Goal: Information Seeking & Learning: Compare options

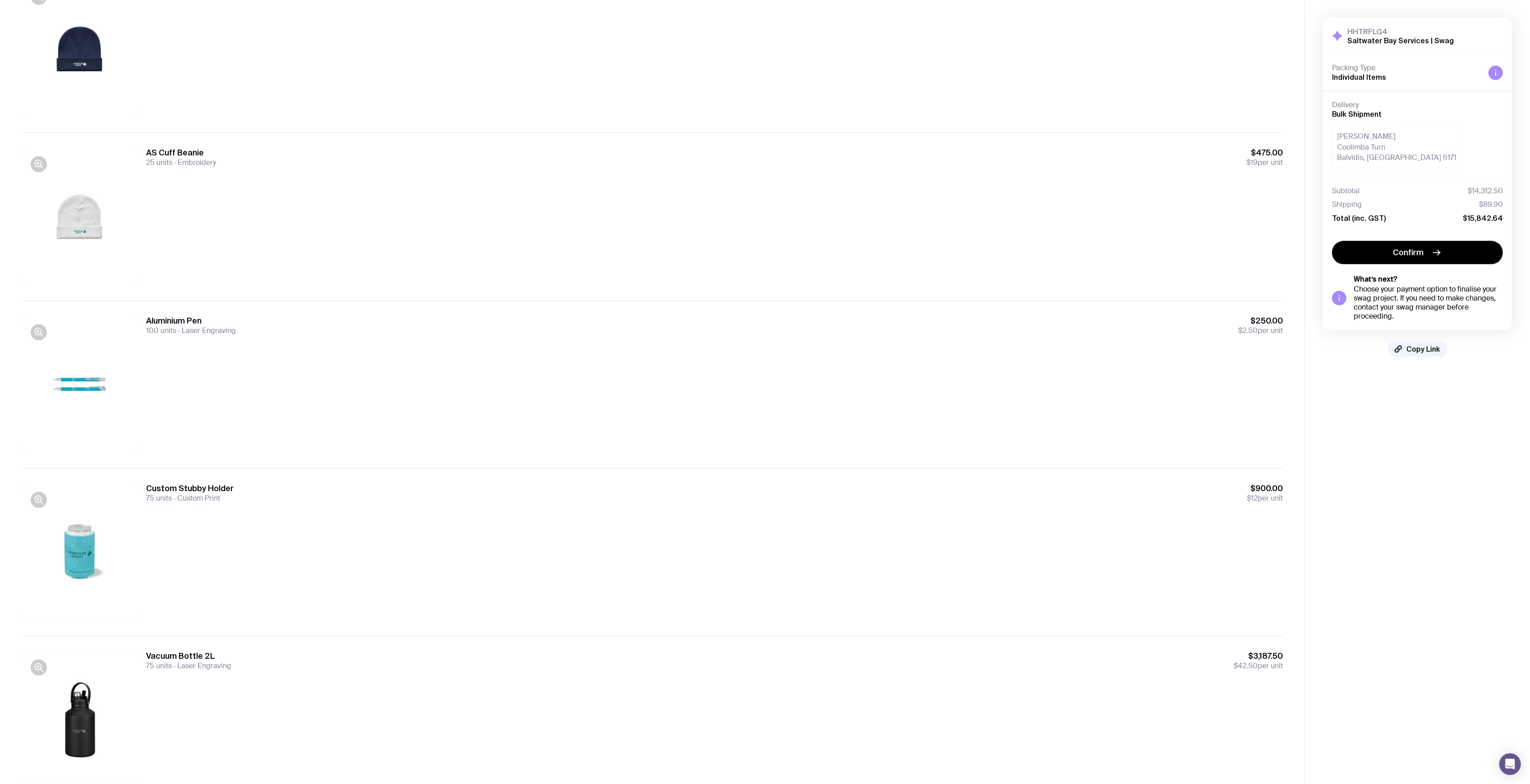
scroll to position [2178, 0]
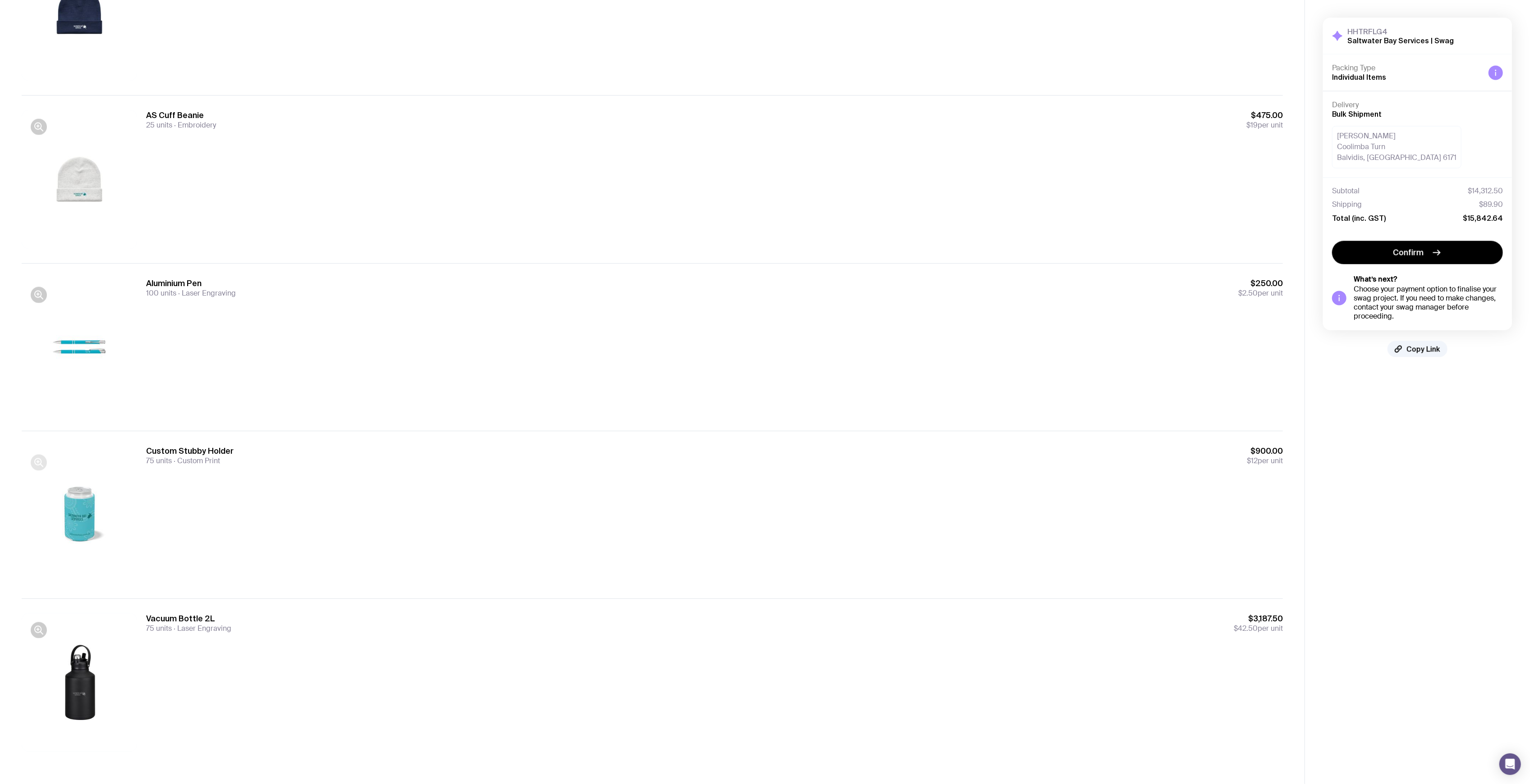
click at [36, 462] on icon "button" at bounding box center [38, 463] width 11 height 11
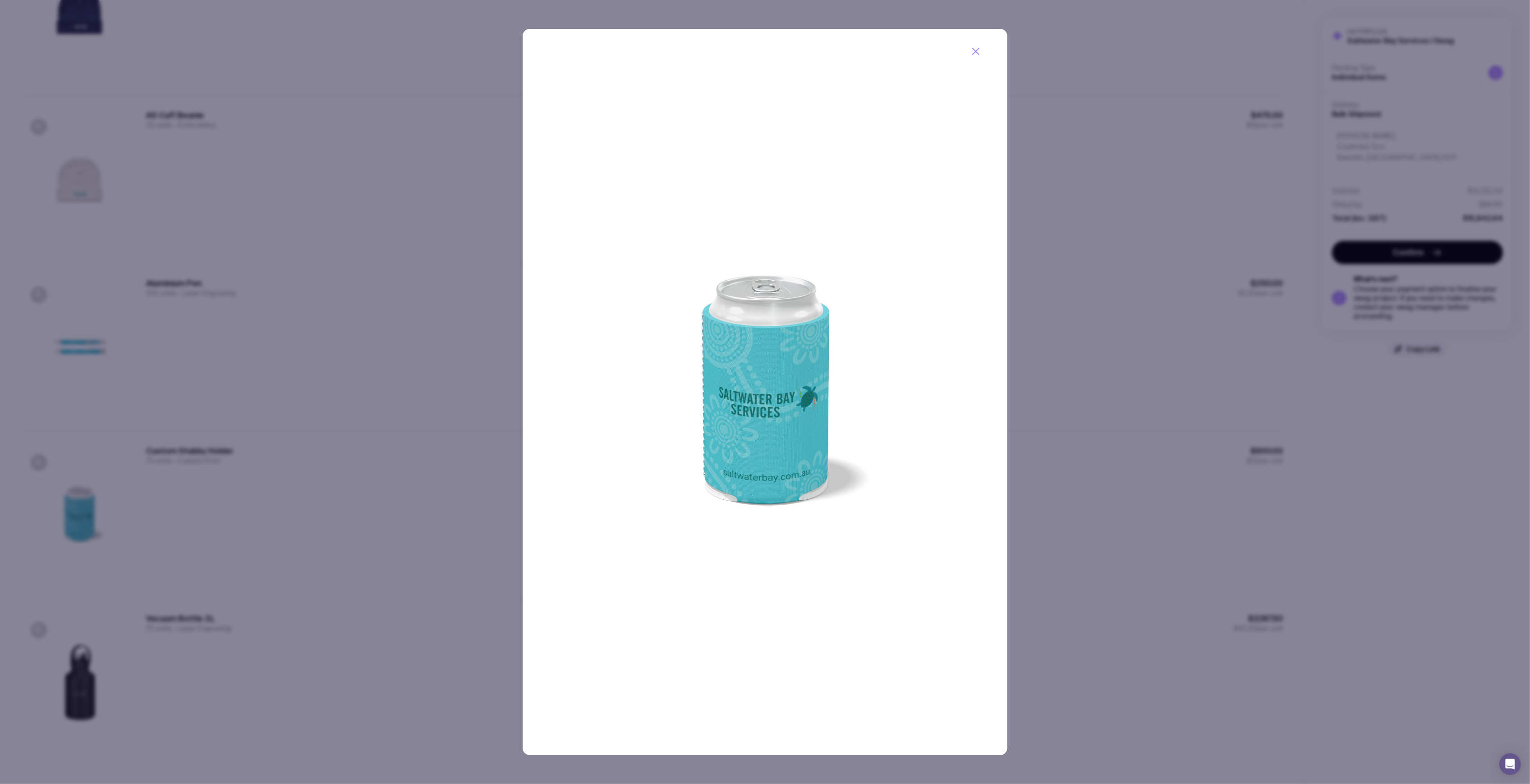
click at [356, 337] on div at bounding box center [765, 392] width 1530 height 784
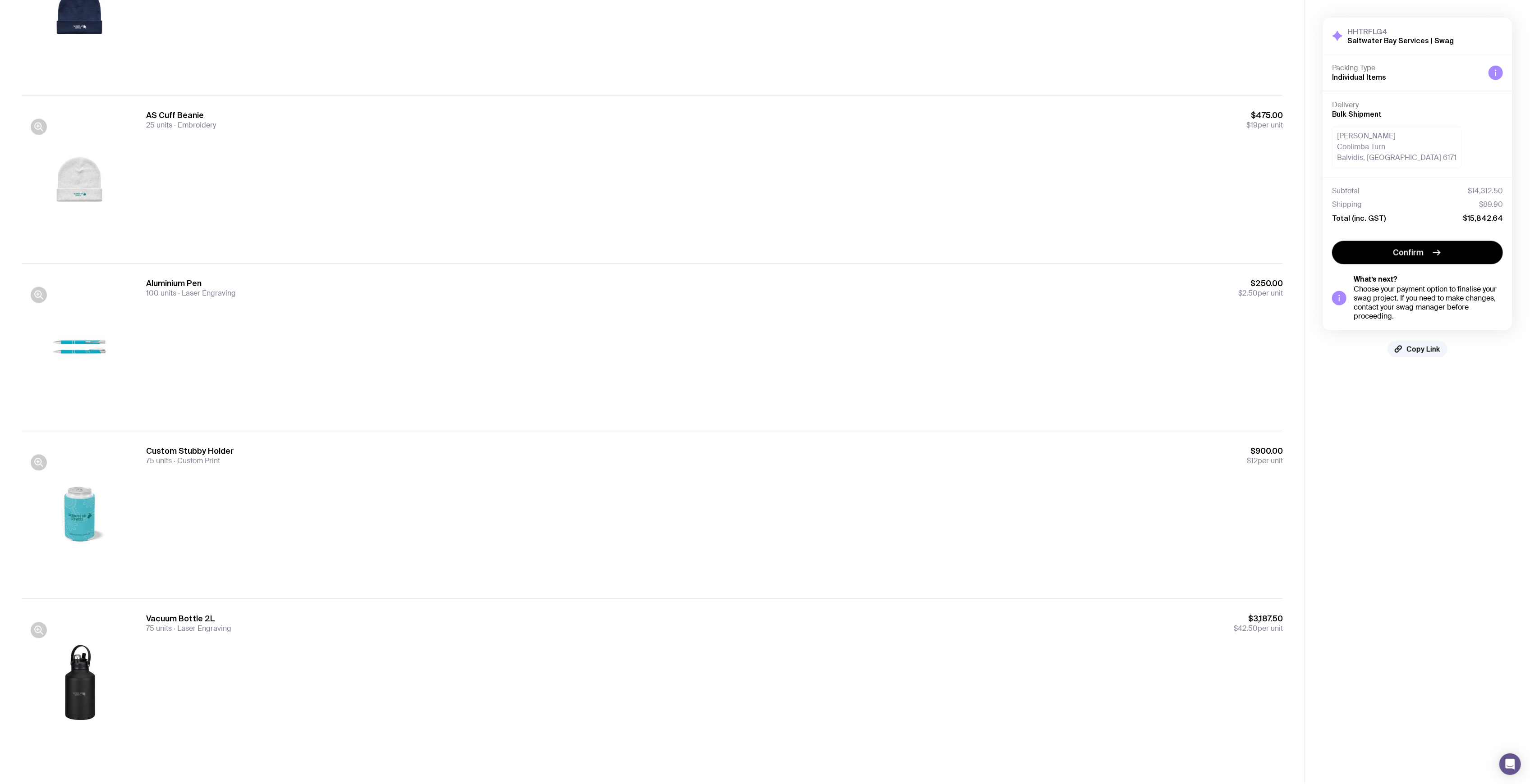
click at [47, 464] on div at bounding box center [79, 515] width 115 height 139
click at [42, 462] on icon "button" at bounding box center [38, 463] width 11 height 11
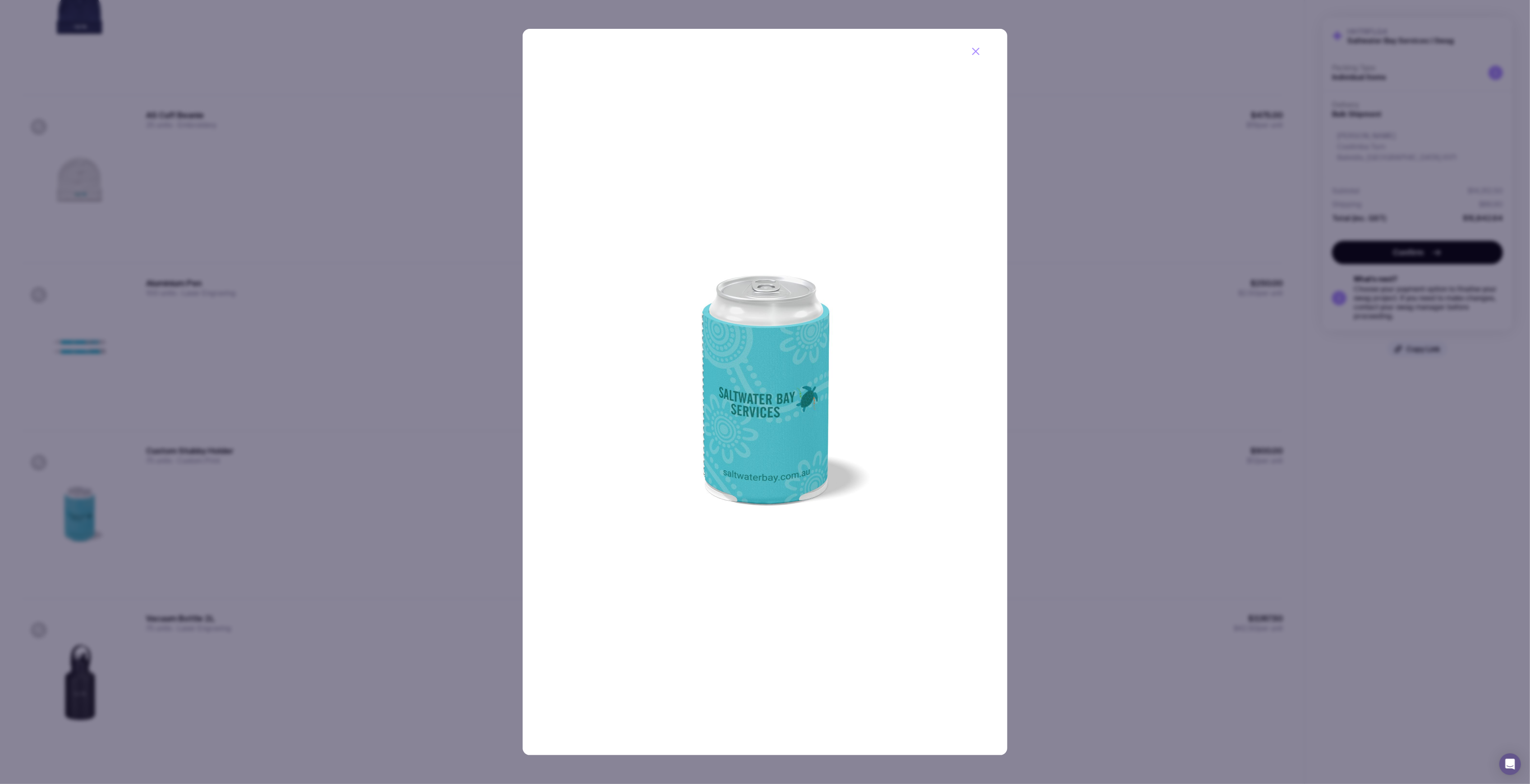
click at [526, 41] on img at bounding box center [765, 392] width 485 height 727
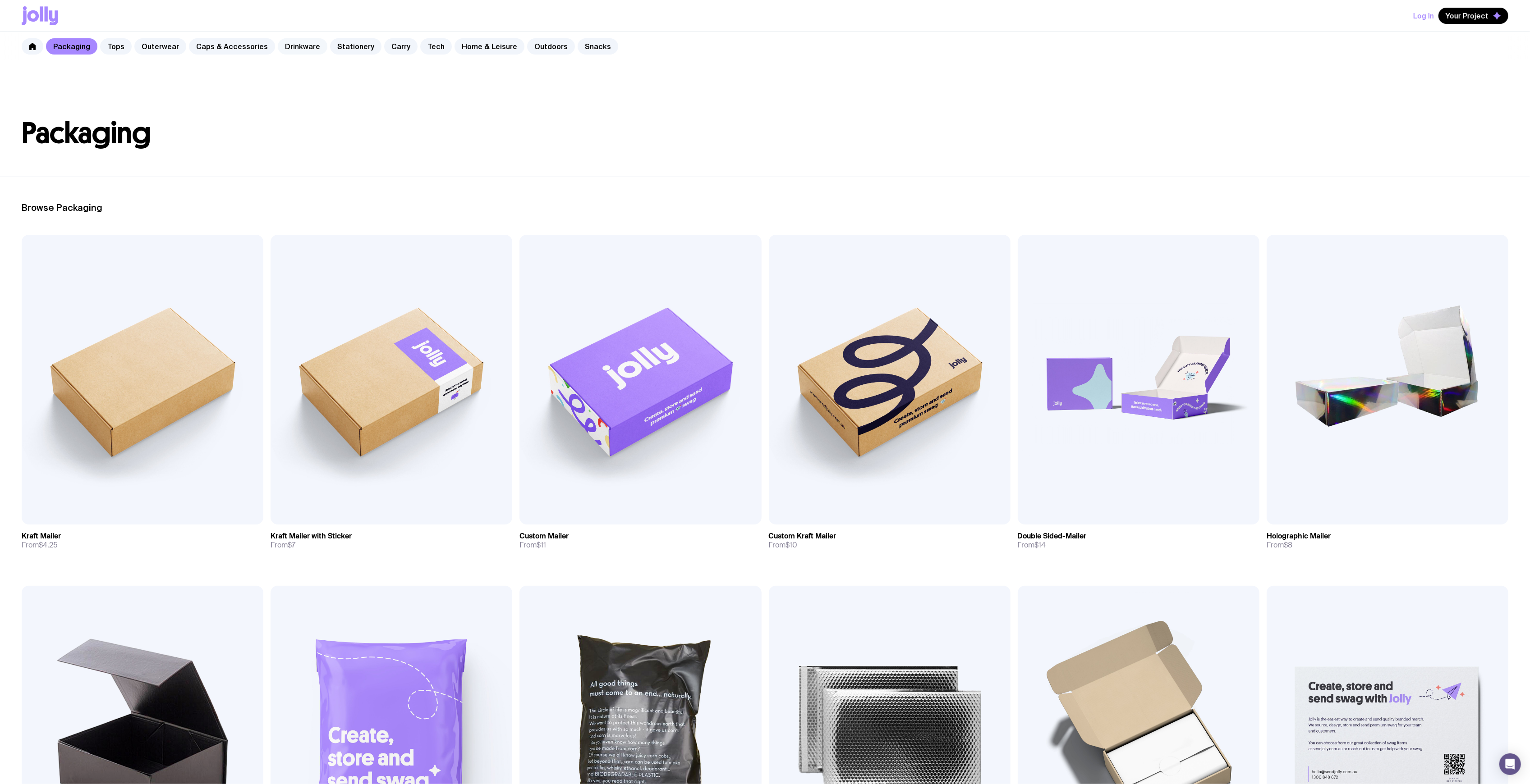
click at [284, 46] on link "Drinkware" at bounding box center [303, 46] width 50 height 17
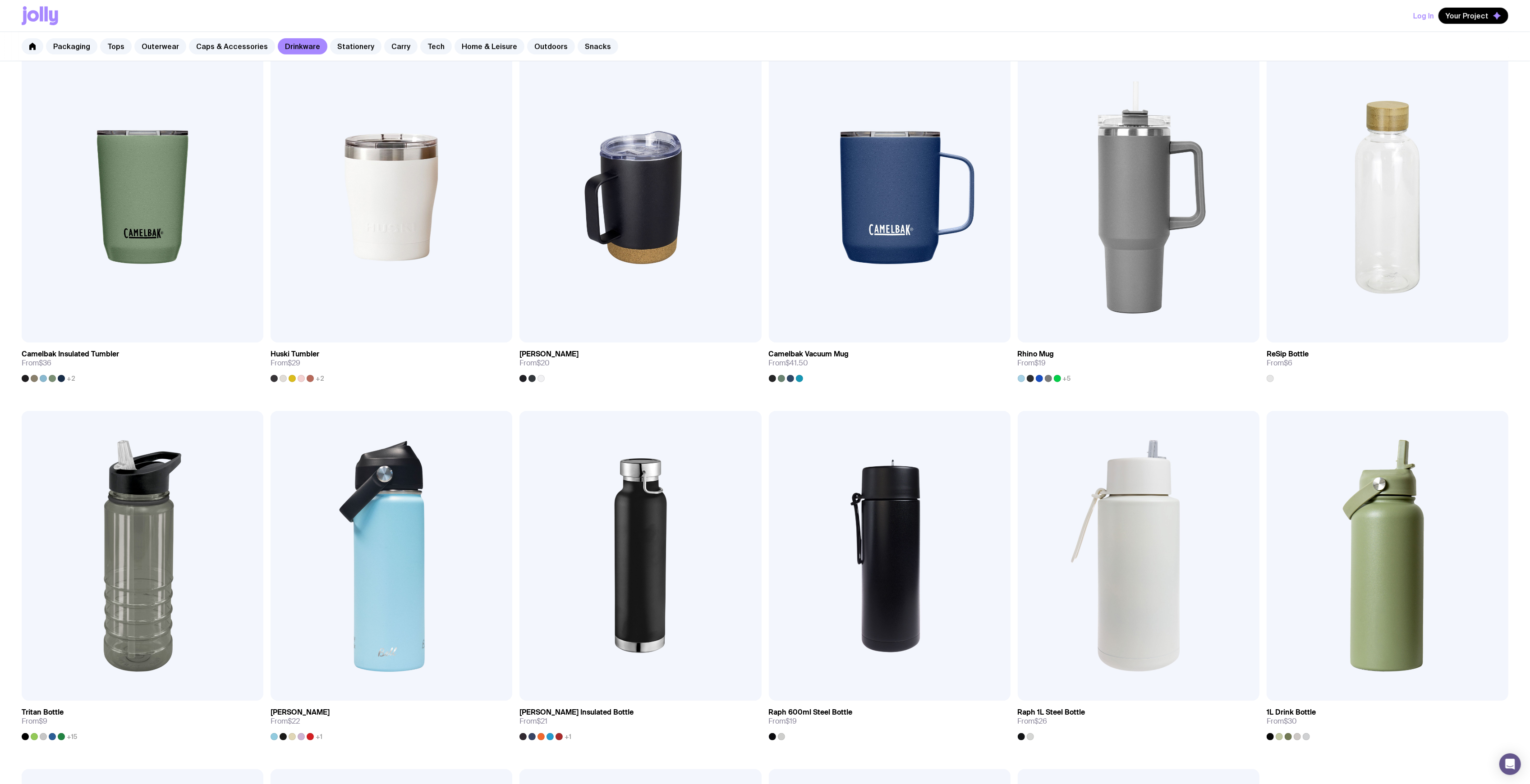
scroll to position [1010, 0]
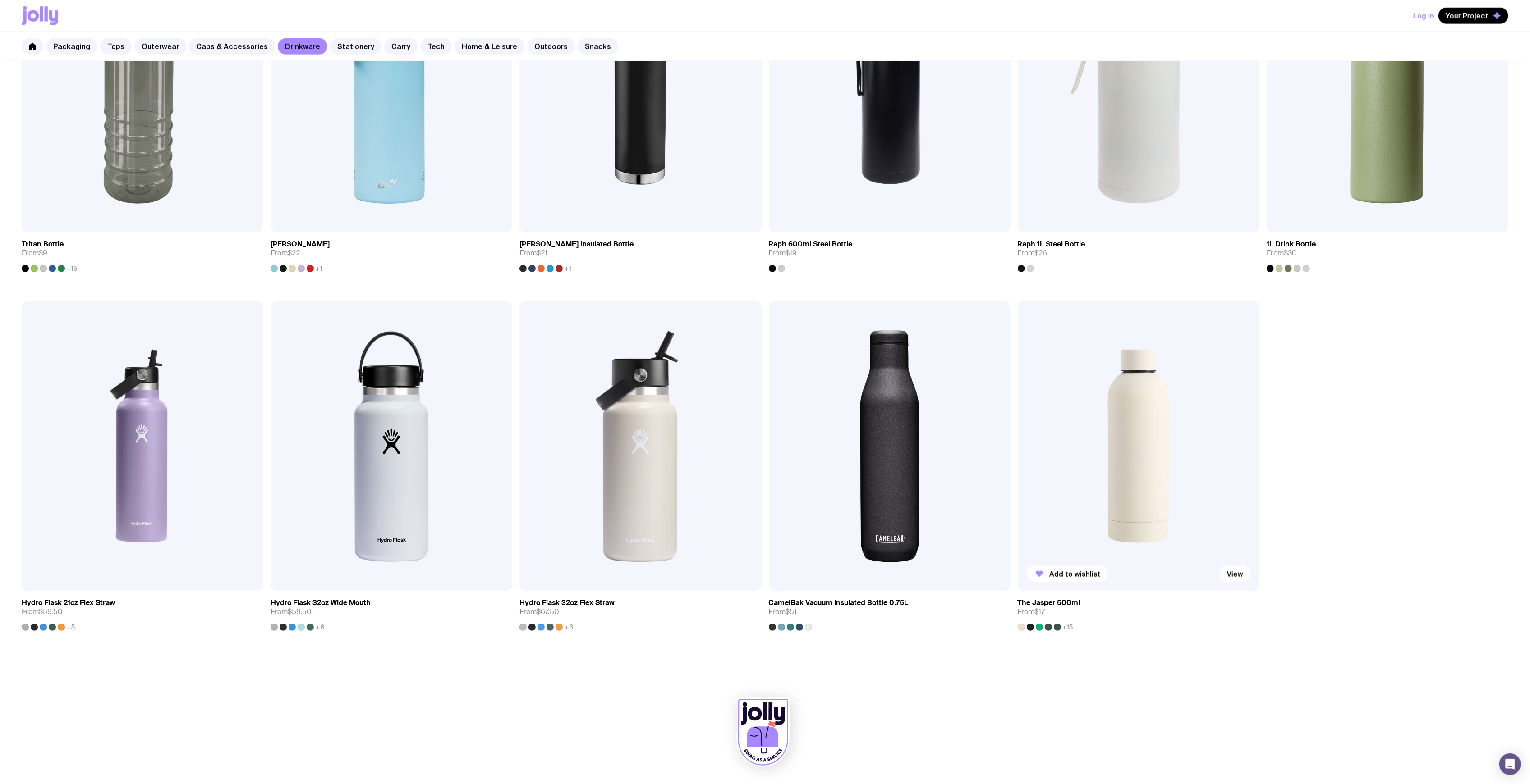
click at [1149, 439] on img at bounding box center [1139, 446] width 242 height 290
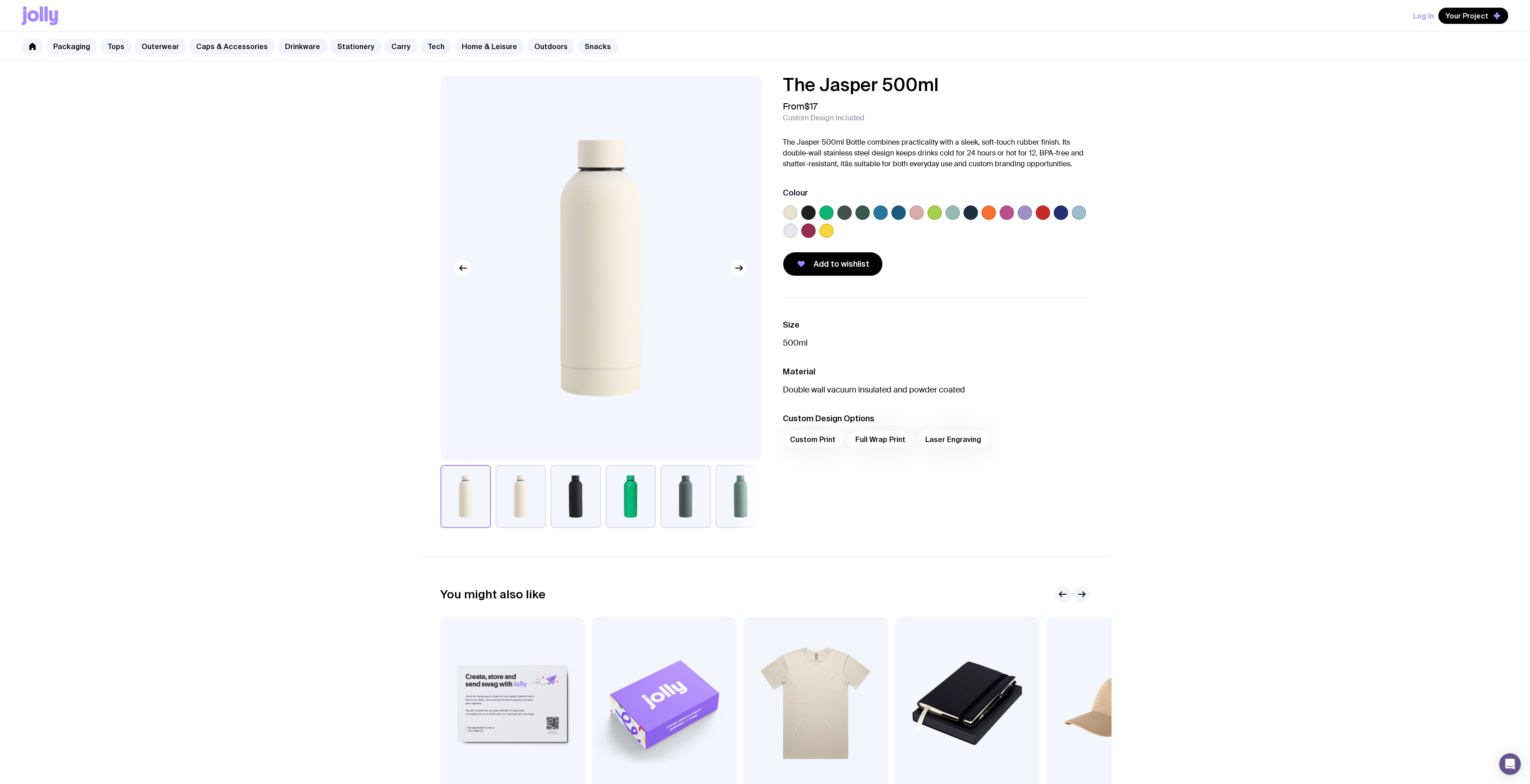
click at [951, 211] on label at bounding box center [953, 212] width 15 height 15
click at [0, 0] on input "radio" at bounding box center [0, 0] width 0 height 0
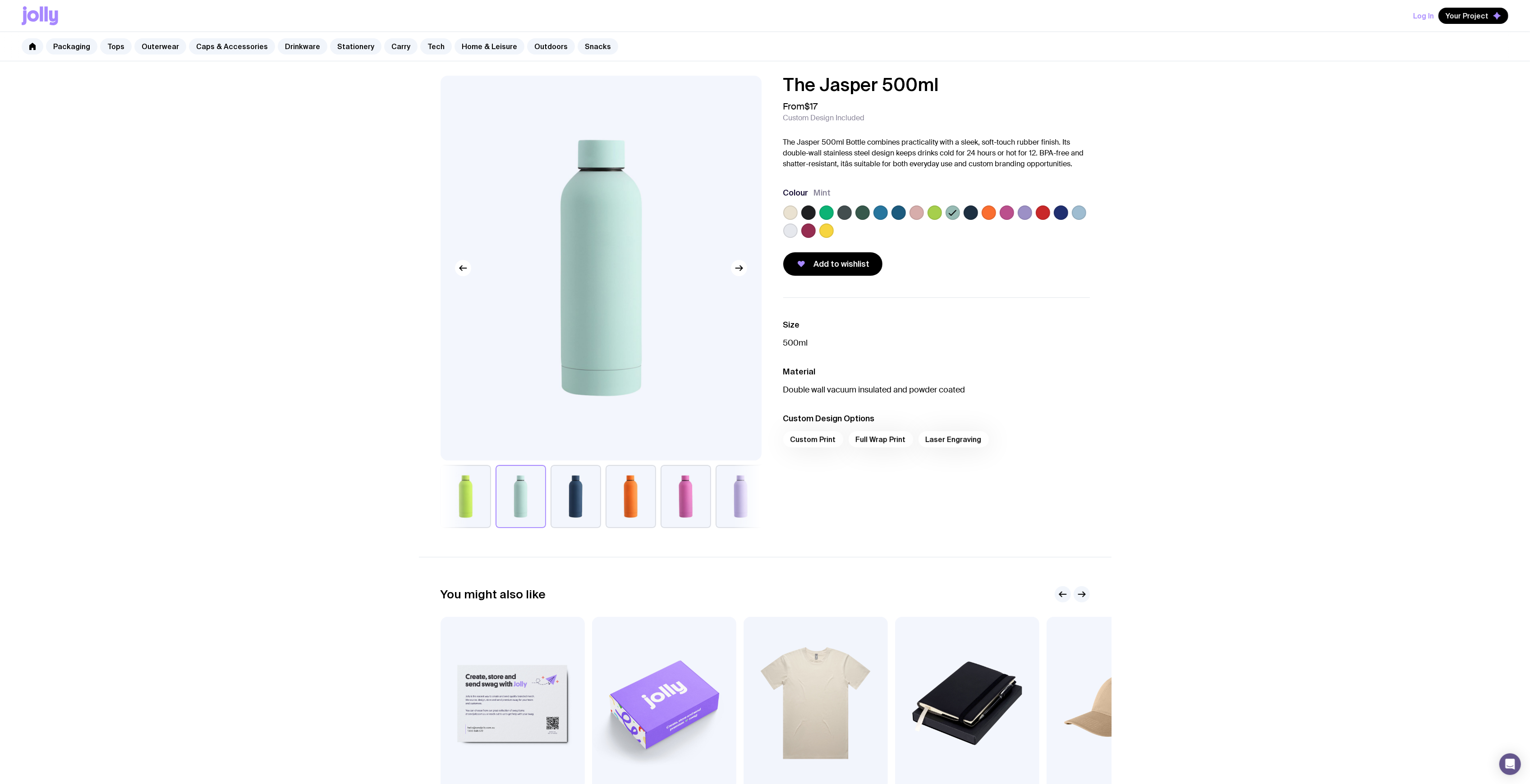
click at [886, 210] on label at bounding box center [880, 212] width 15 height 15
click at [0, 0] on input "radio" at bounding box center [0, 0] width 0 height 0
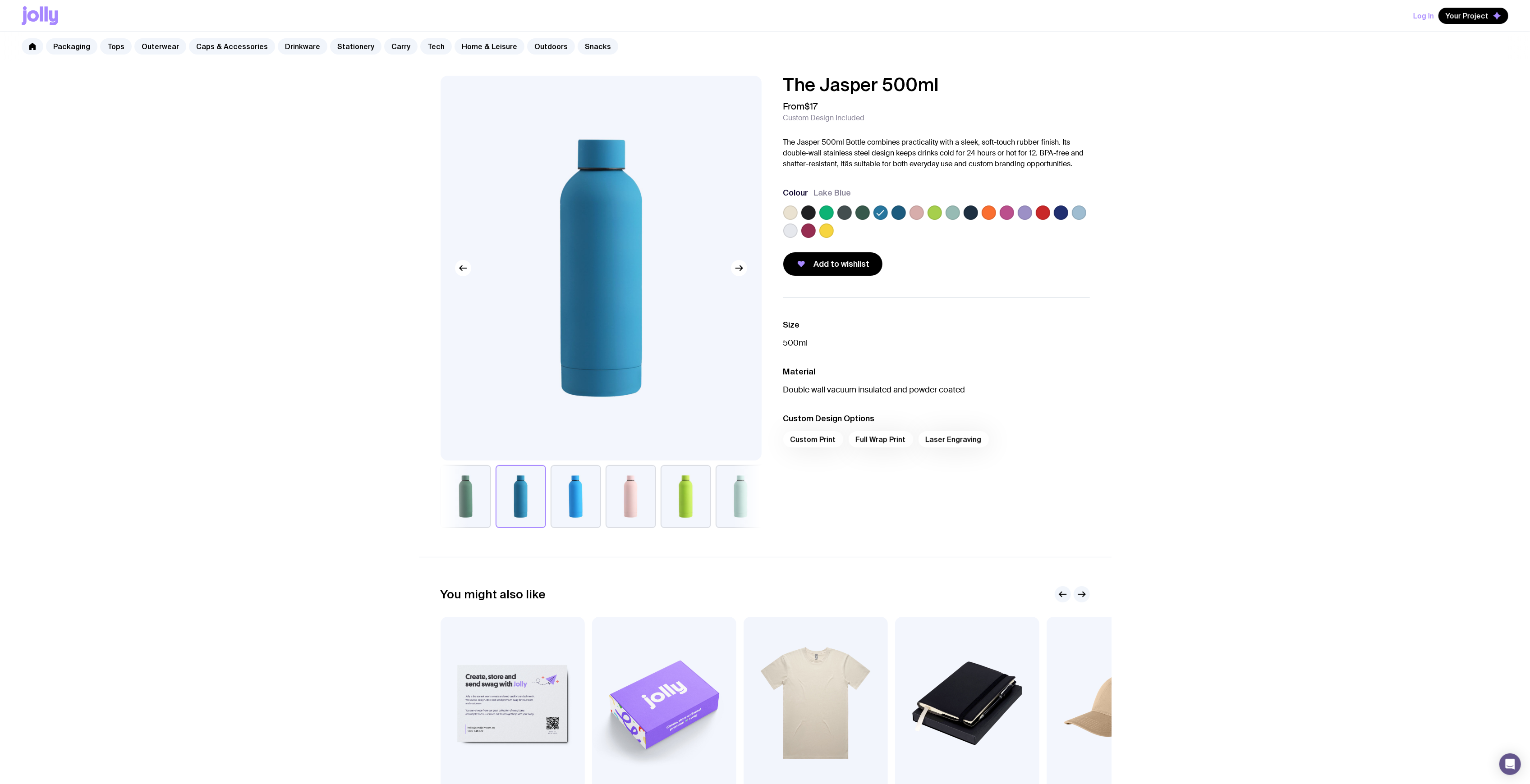
click at [904, 214] on label at bounding box center [898, 212] width 15 height 15
click at [0, 0] on input "radio" at bounding box center [0, 0] width 0 height 0
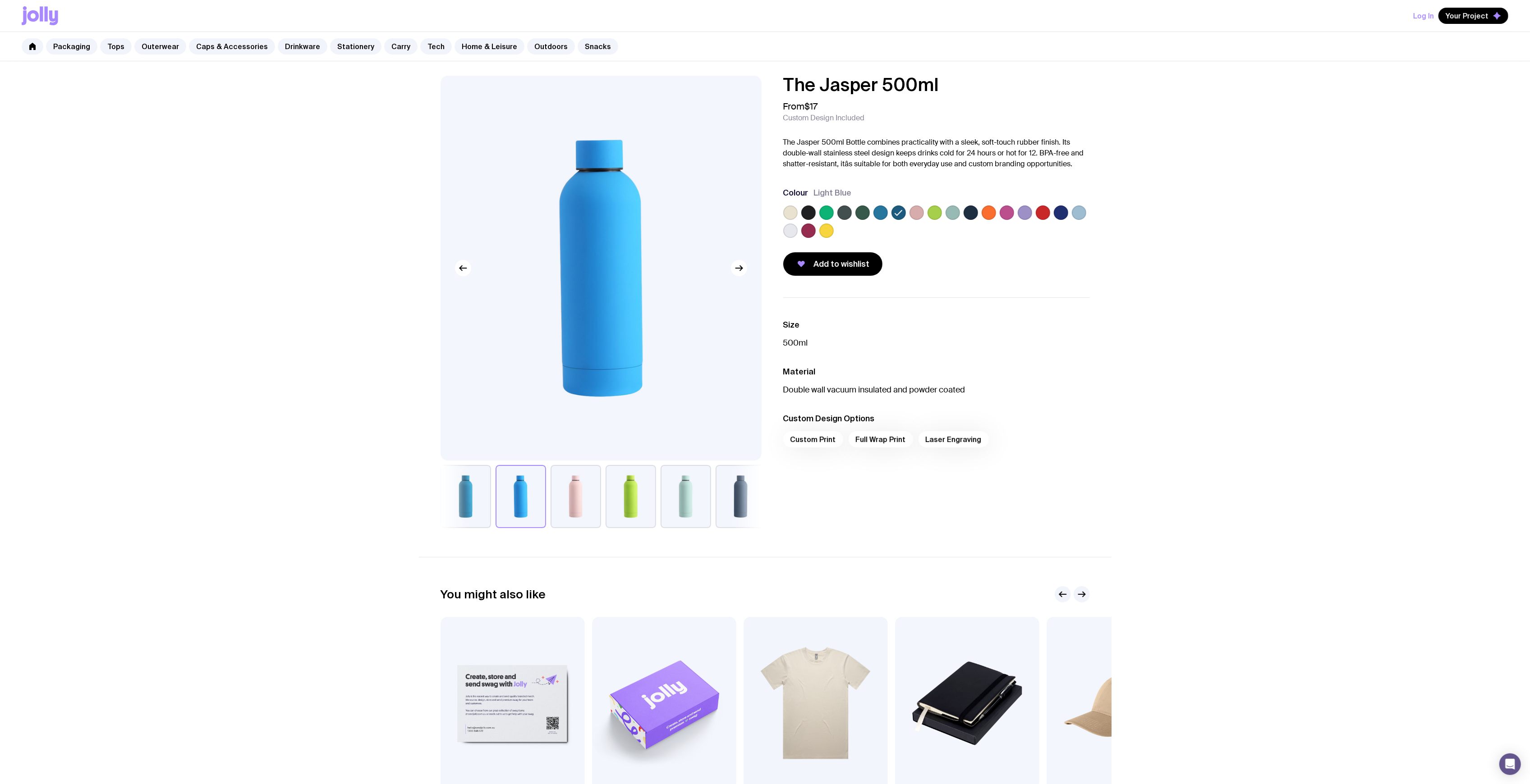
click at [1084, 216] on label at bounding box center [1079, 212] width 15 height 15
click at [0, 0] on input "radio" at bounding box center [0, 0] width 0 height 0
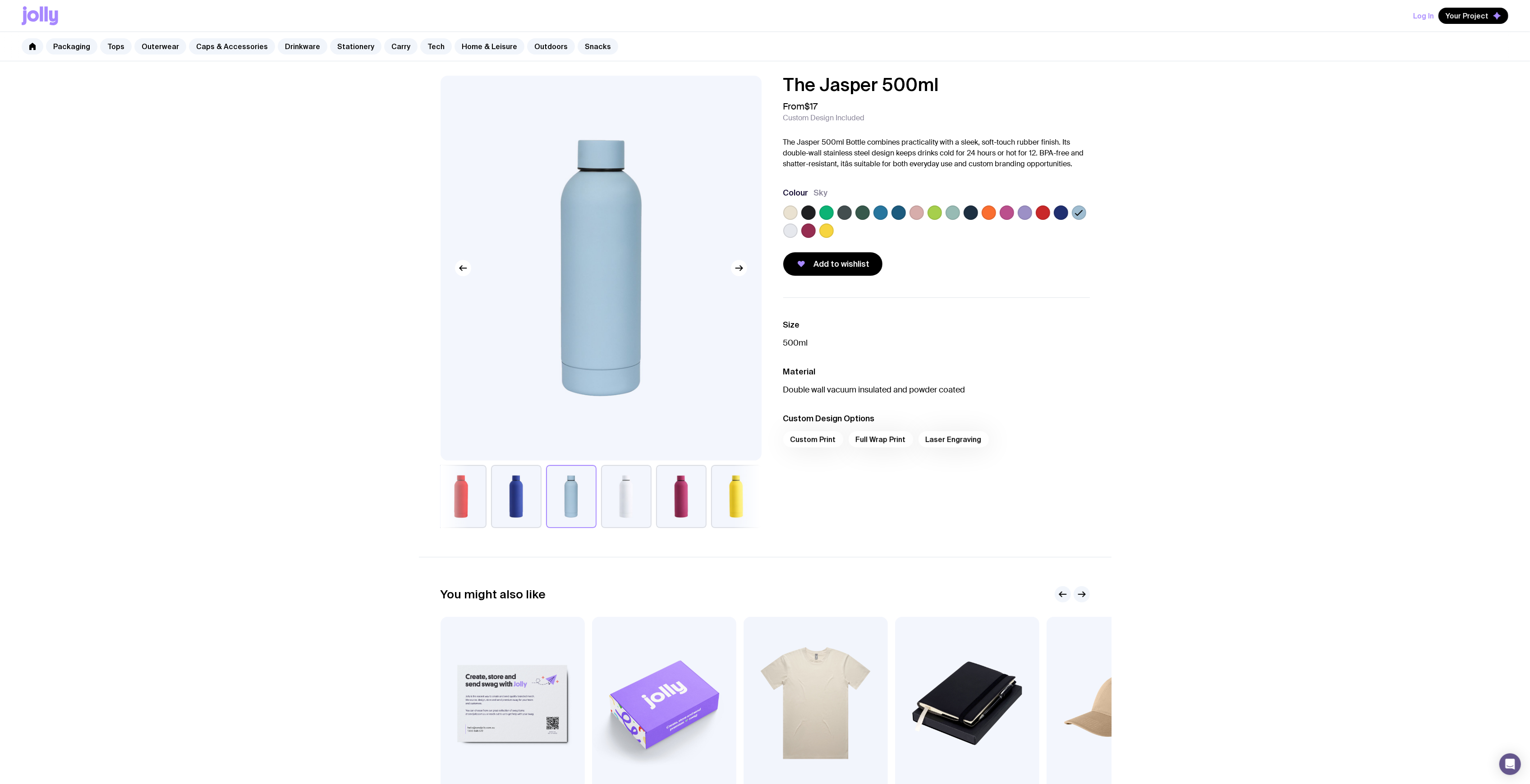
drag, startPoint x: 583, startPoint y: 170, endPoint x: 560, endPoint y: 160, distance: 25.1
click at [560, 160] on img at bounding box center [601, 268] width 321 height 385
click at [468, 44] on link "Home & Leisure" at bounding box center [490, 46] width 70 height 17
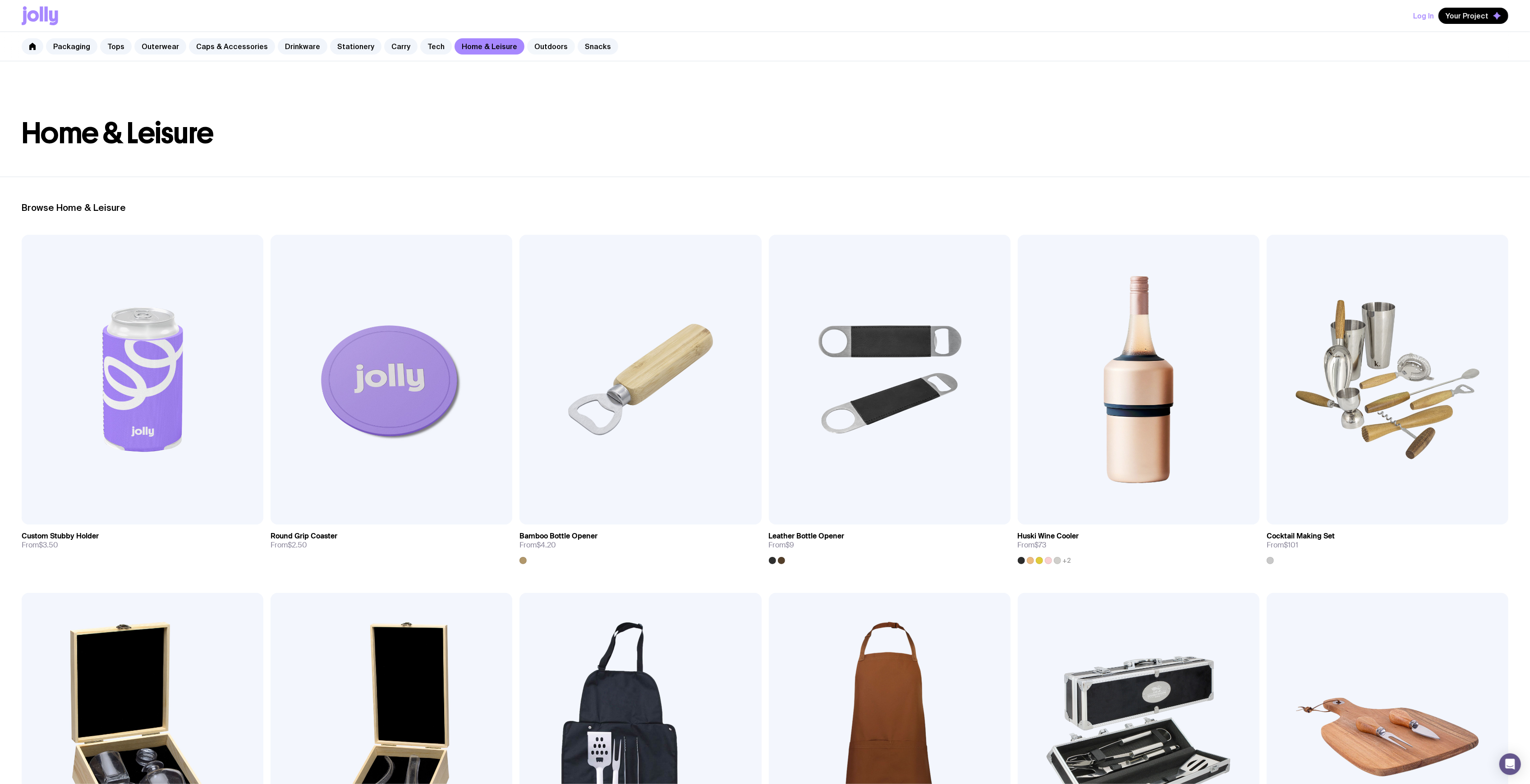
click at [527, 48] on link "Outdoors" at bounding box center [551, 46] width 48 height 17
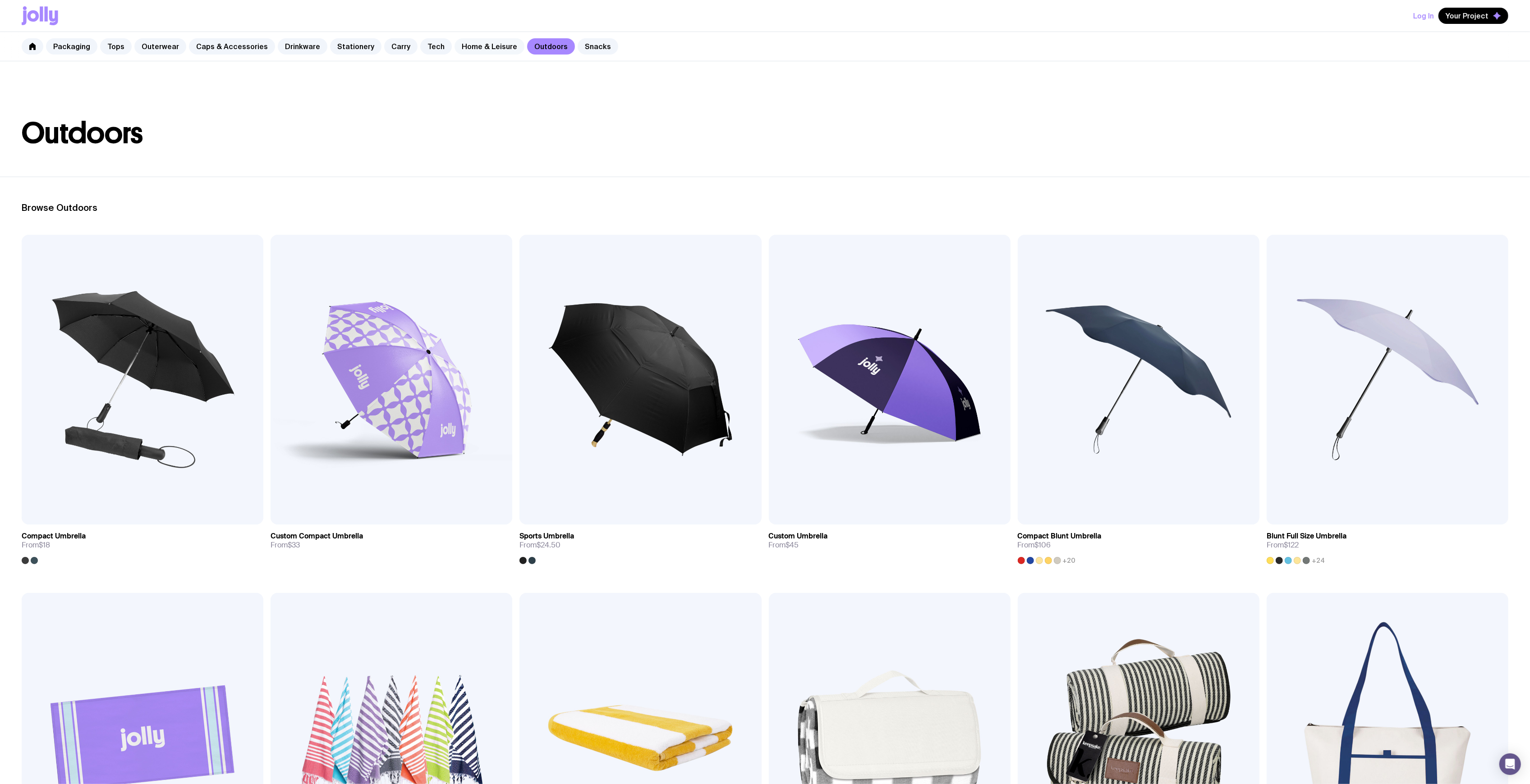
click at [489, 42] on link "Home & Leisure" at bounding box center [490, 46] width 70 height 17
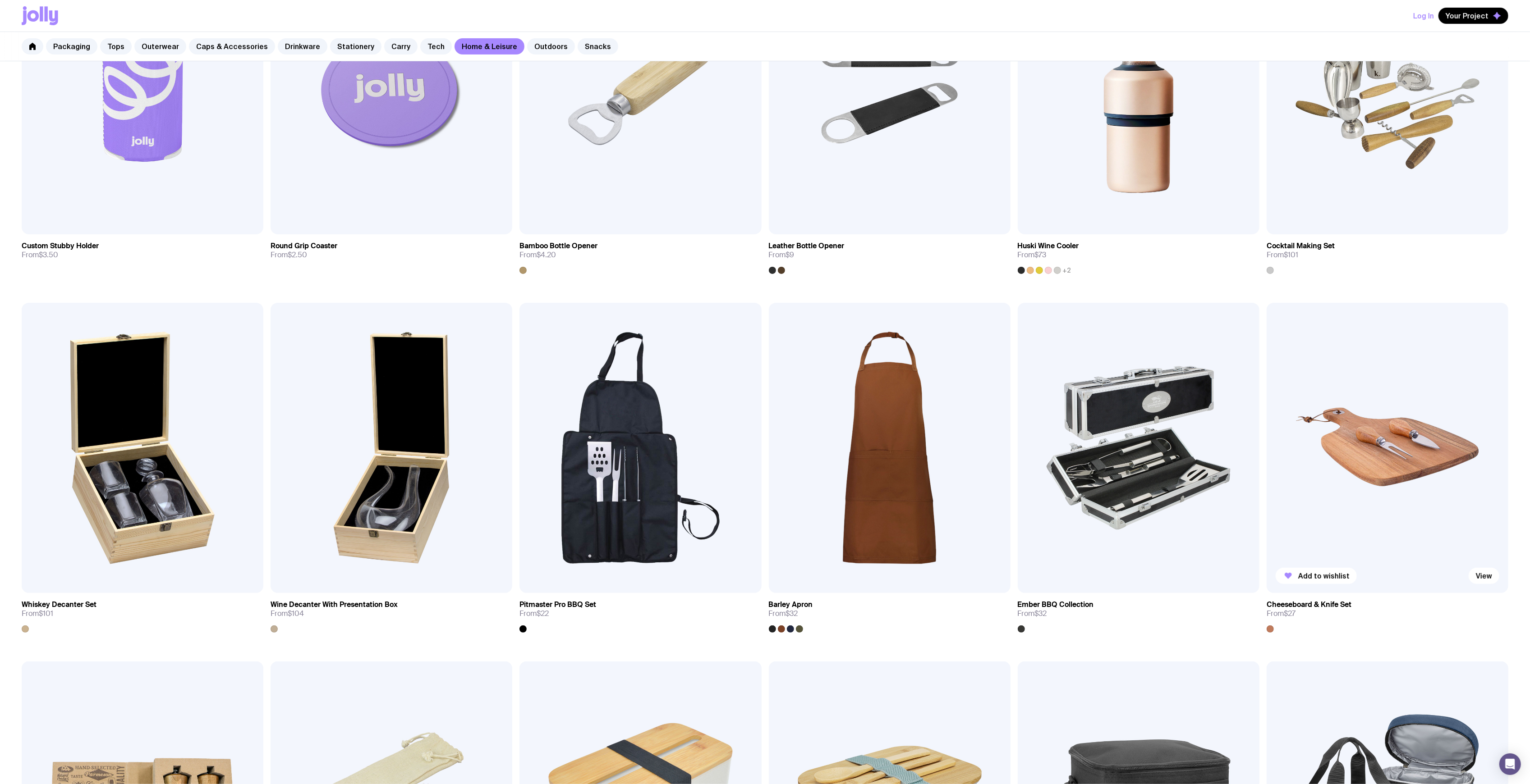
scroll to position [361, 0]
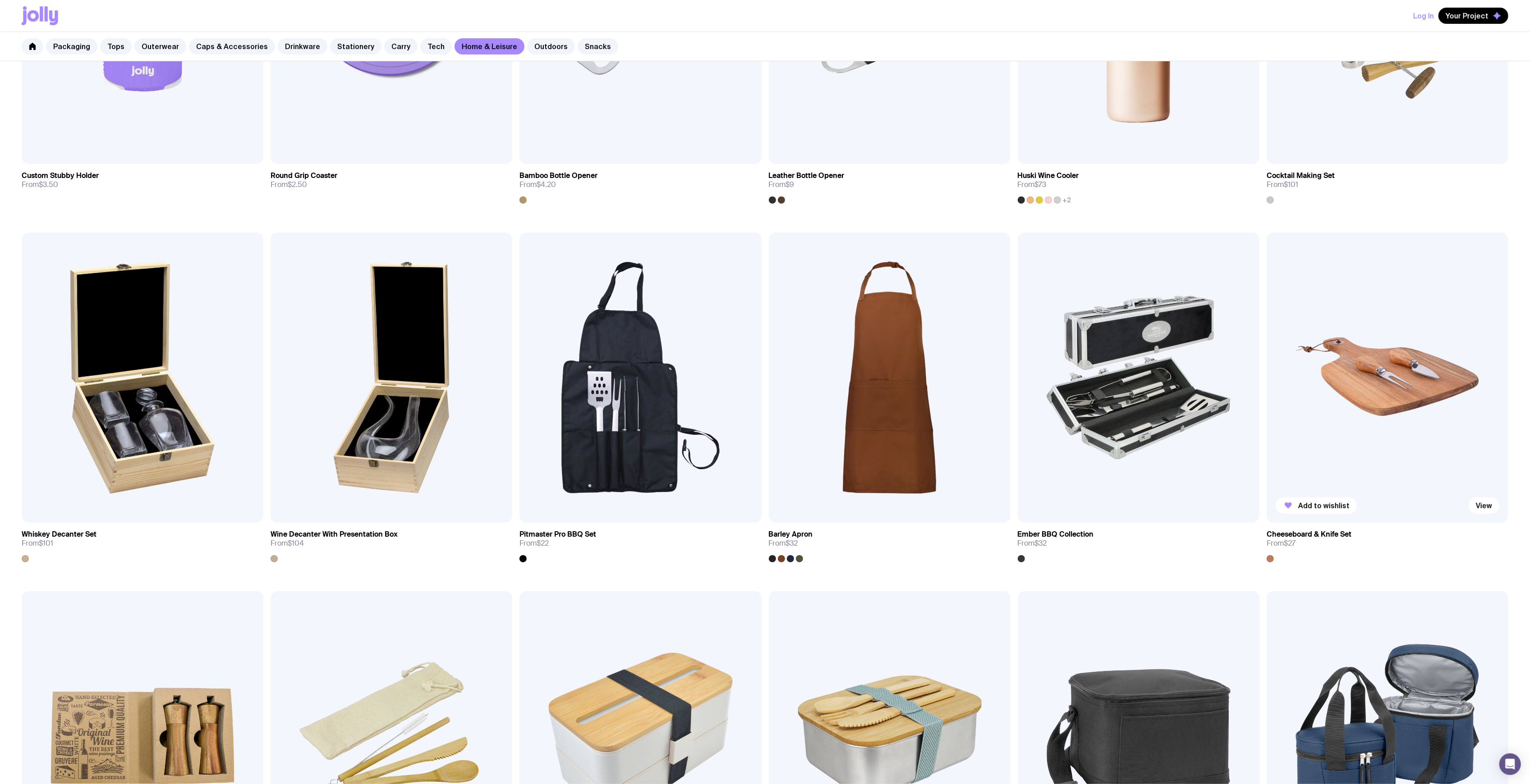
click at [1358, 382] on img at bounding box center [1387, 378] width 242 height 290
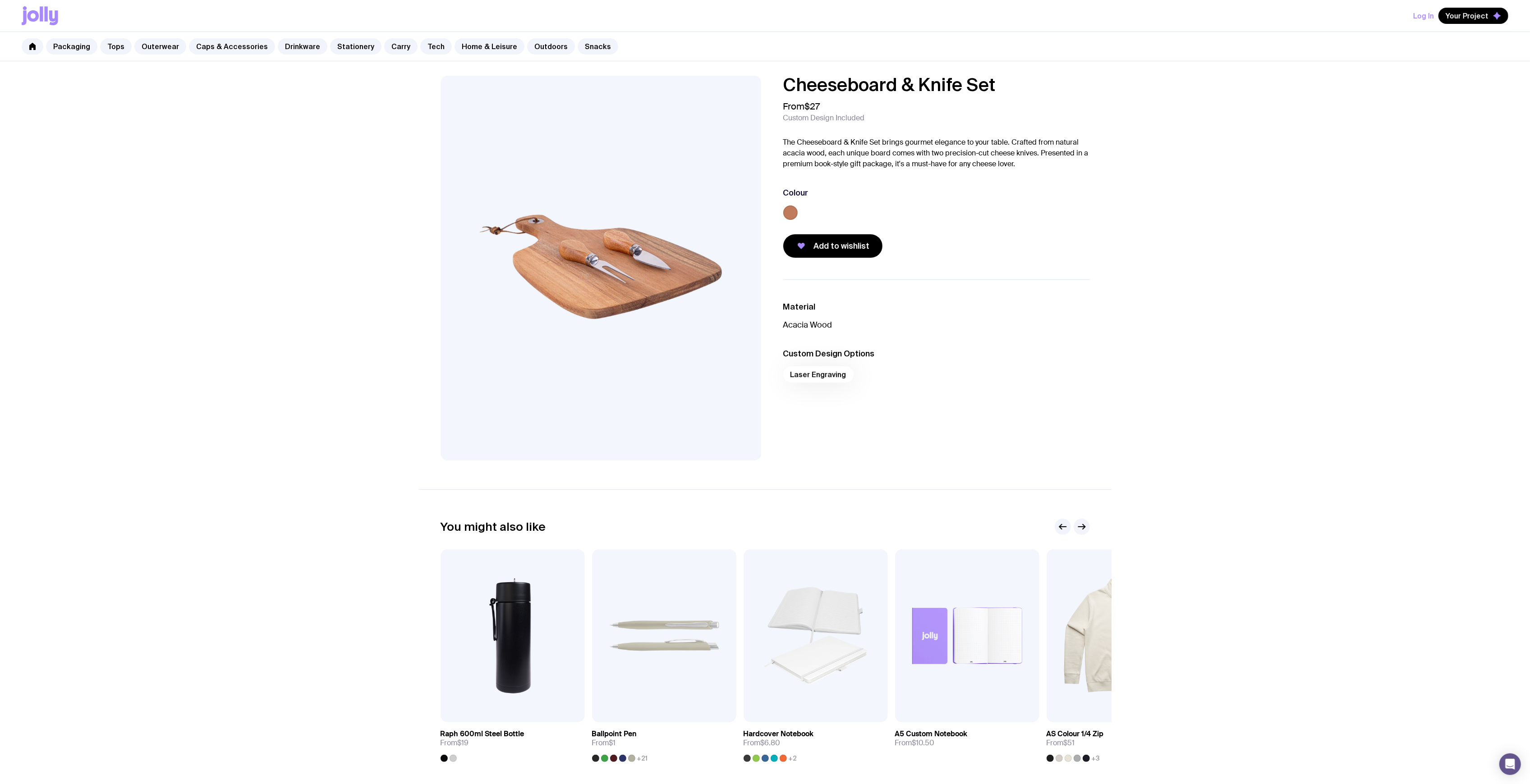
click at [671, 228] on img at bounding box center [601, 268] width 321 height 385
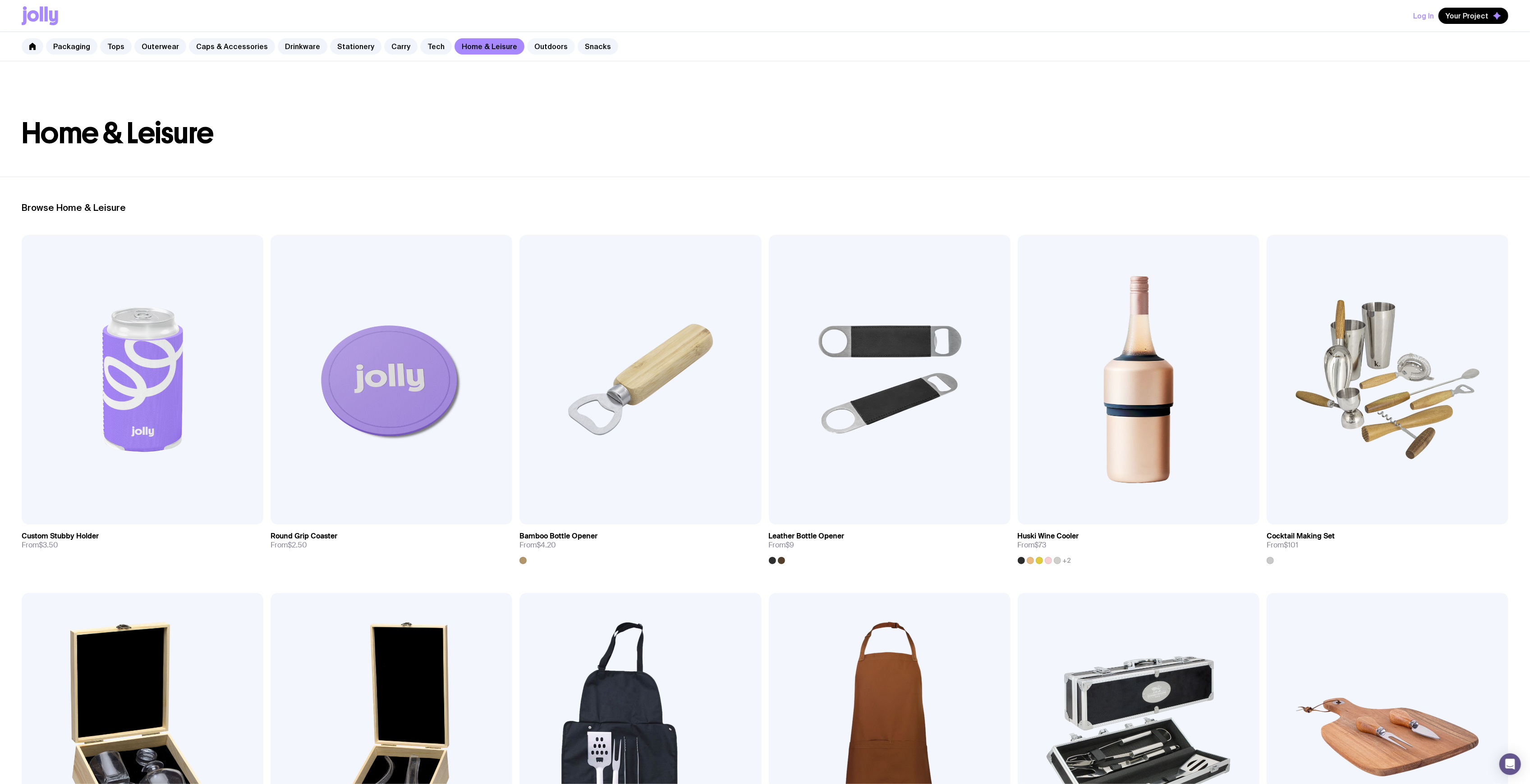
click at [527, 44] on link "Outdoors" at bounding box center [551, 46] width 48 height 17
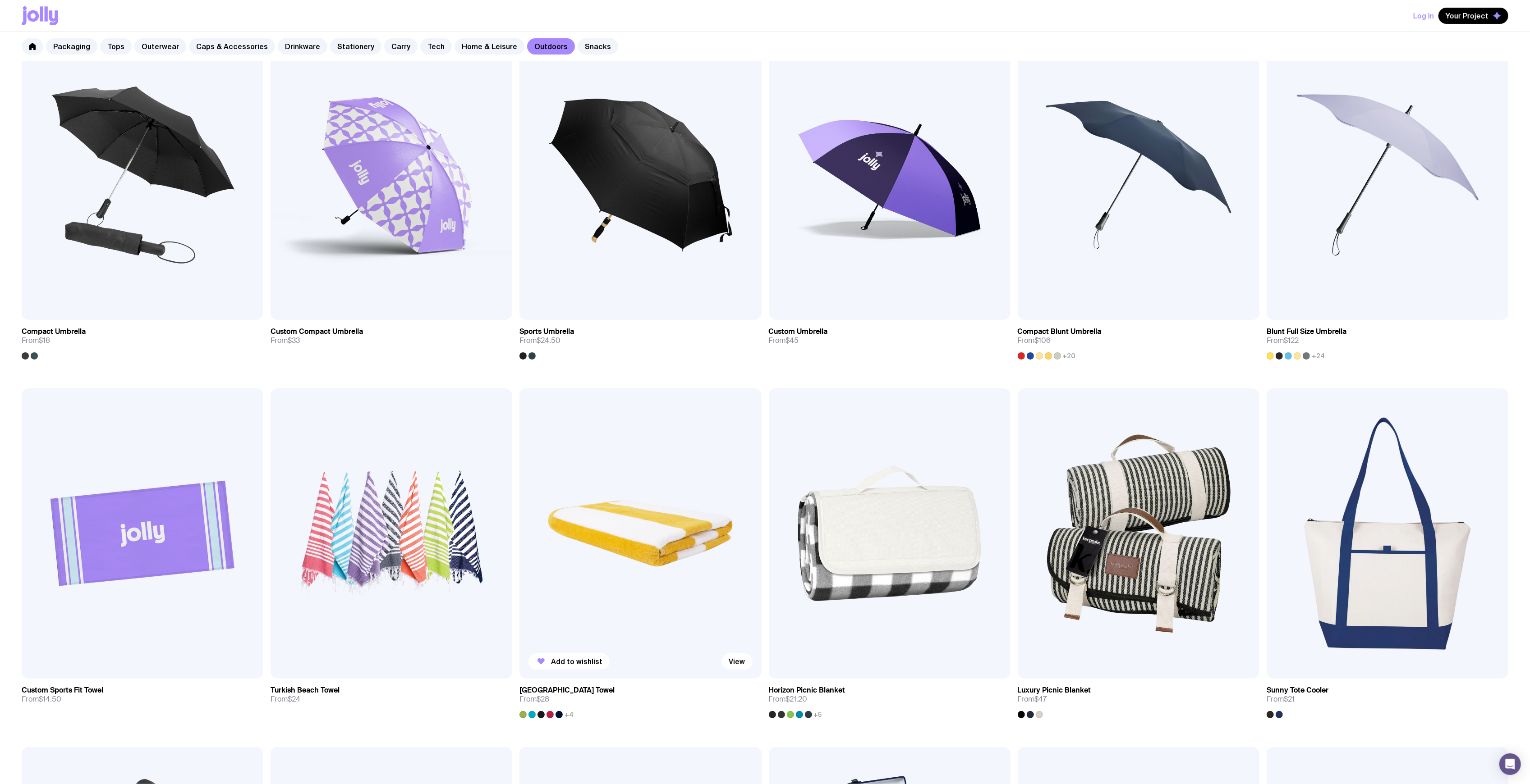
scroll to position [420, 0]
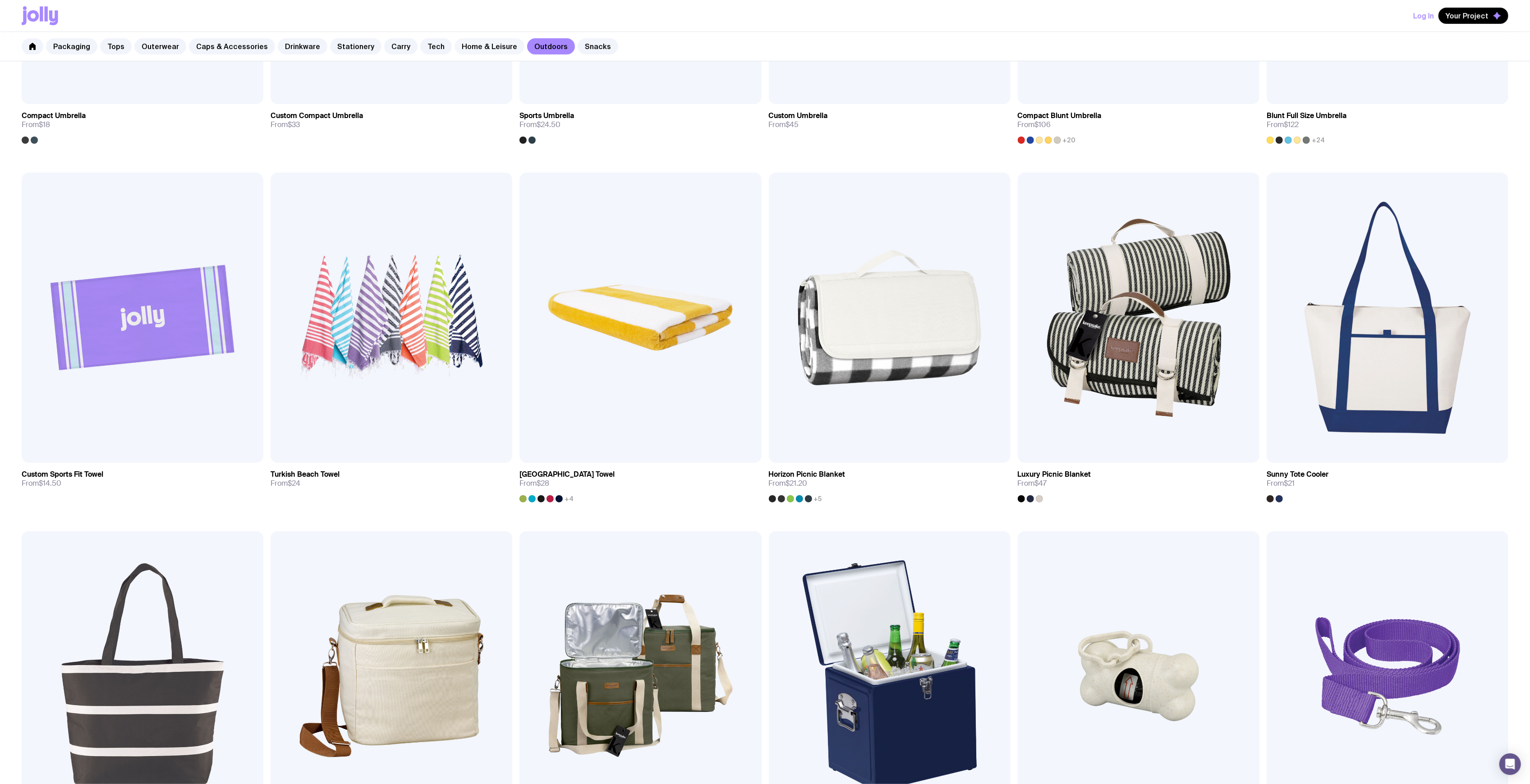
click at [457, 46] on link "Home & Leisure" at bounding box center [490, 46] width 70 height 17
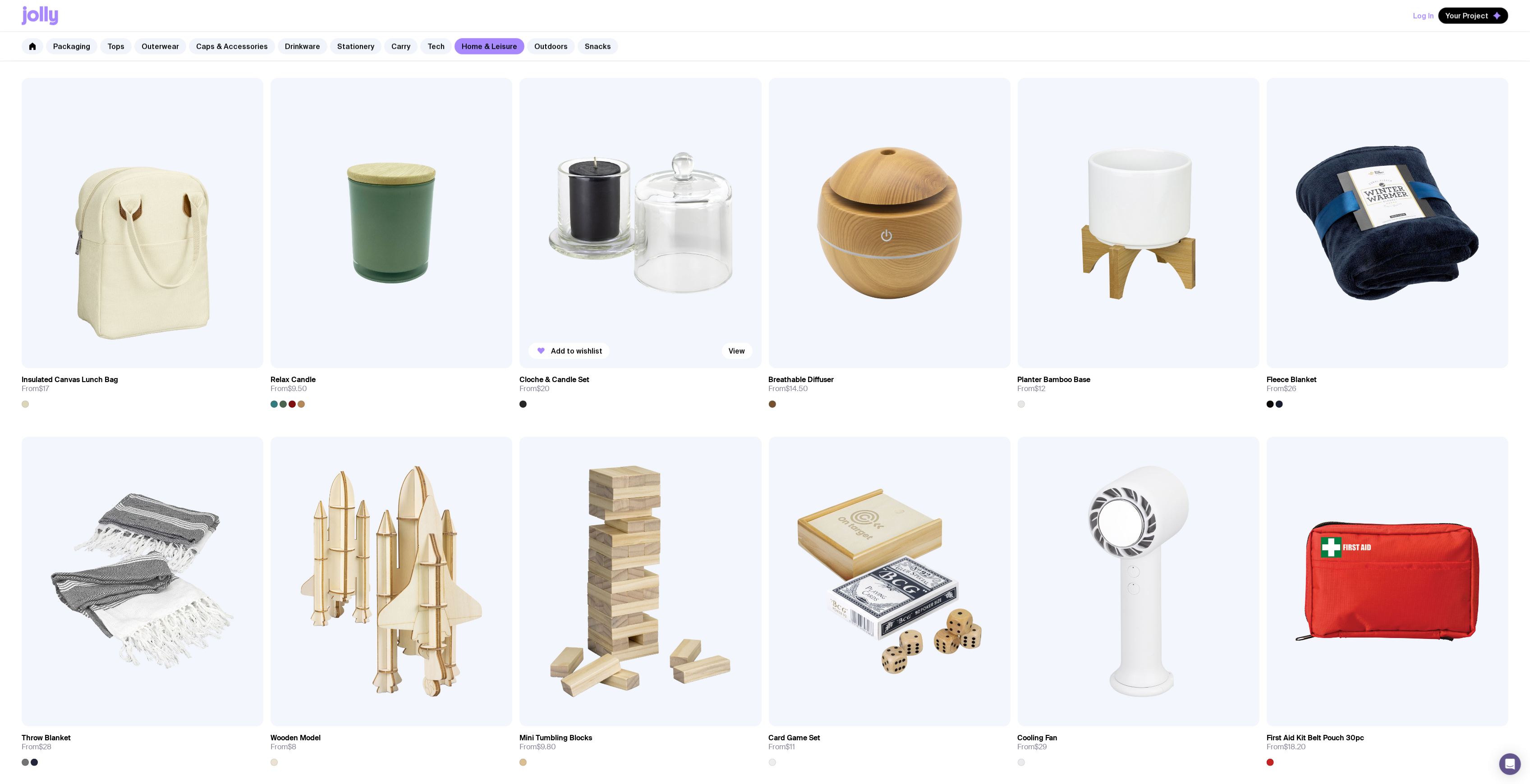
scroll to position [1142, 0]
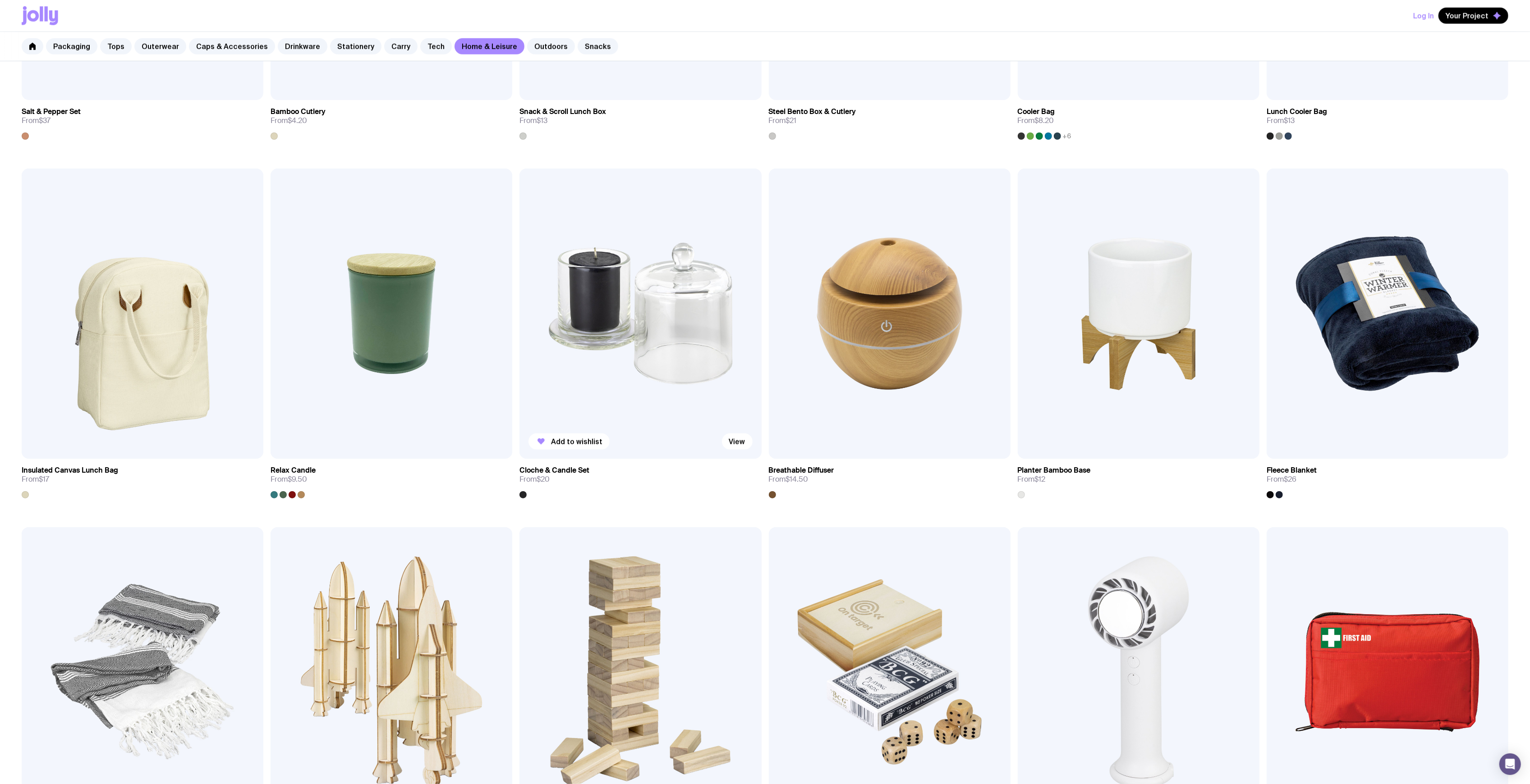
click at [636, 318] on img at bounding box center [641, 313] width 242 height 290
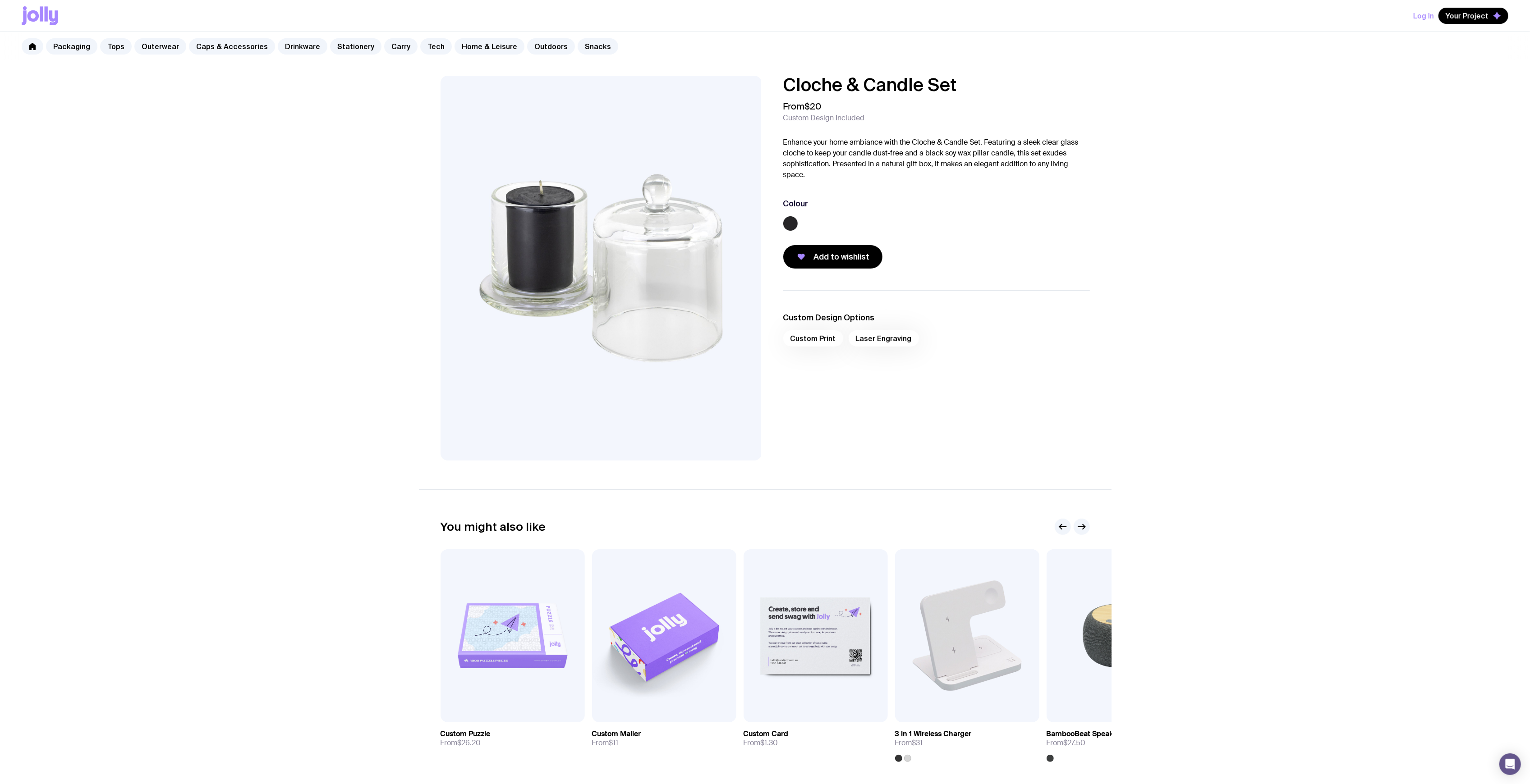
click at [936, 167] on p "Enhance your home ambiance with the Cloche & Candle Set. Featuring a sleek clea…" at bounding box center [936, 159] width 307 height 43
click at [948, 162] on p "Enhance your home ambiance with the Cloche & Candle Set. Featuring a sleek clea…" at bounding box center [936, 159] width 307 height 43
click at [896, 177] on p "Enhance your home ambiance with the Cloche & Candle Set. Featuring a sleek clea…" at bounding box center [936, 159] width 307 height 43
click at [1034, 175] on p "Enhance your home ambiance with the Cloche & Candle Set. Featuring a sleek clea…" at bounding box center [936, 159] width 307 height 43
click at [986, 427] on div "Custom Design Options Custom Print Laser Engraving" at bounding box center [929, 376] width 321 height 170
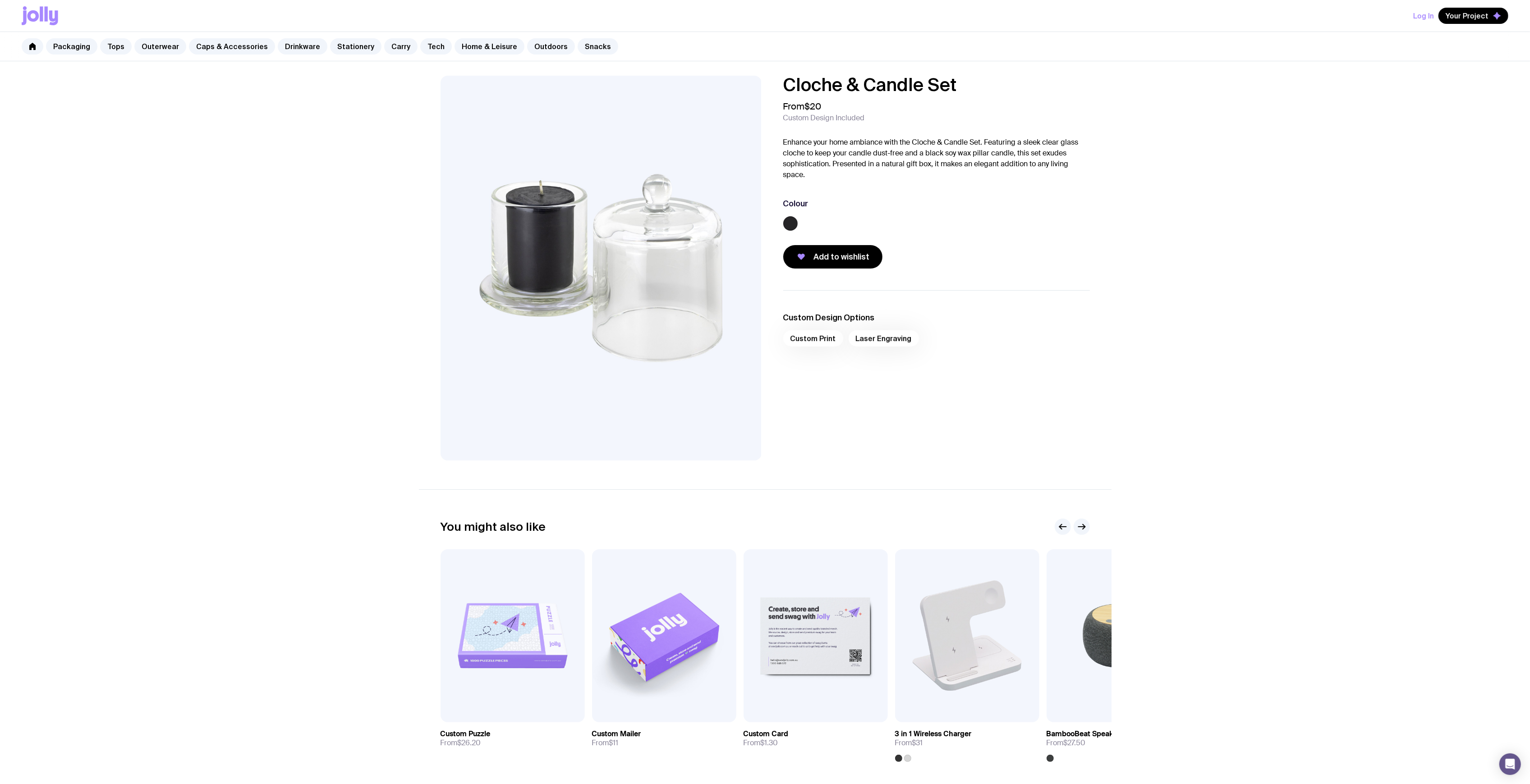
click at [927, 244] on div "Cloche & Candle Set From $20 Custom Design Included Enhance your home ambiance …" at bounding box center [936, 172] width 307 height 193
click at [927, 245] on div "Cloche & Candle Set From $20 Custom Design Included Enhance your home ambiance …" at bounding box center [936, 172] width 307 height 193
click at [906, 211] on div "Colour" at bounding box center [936, 216] width 307 height 36
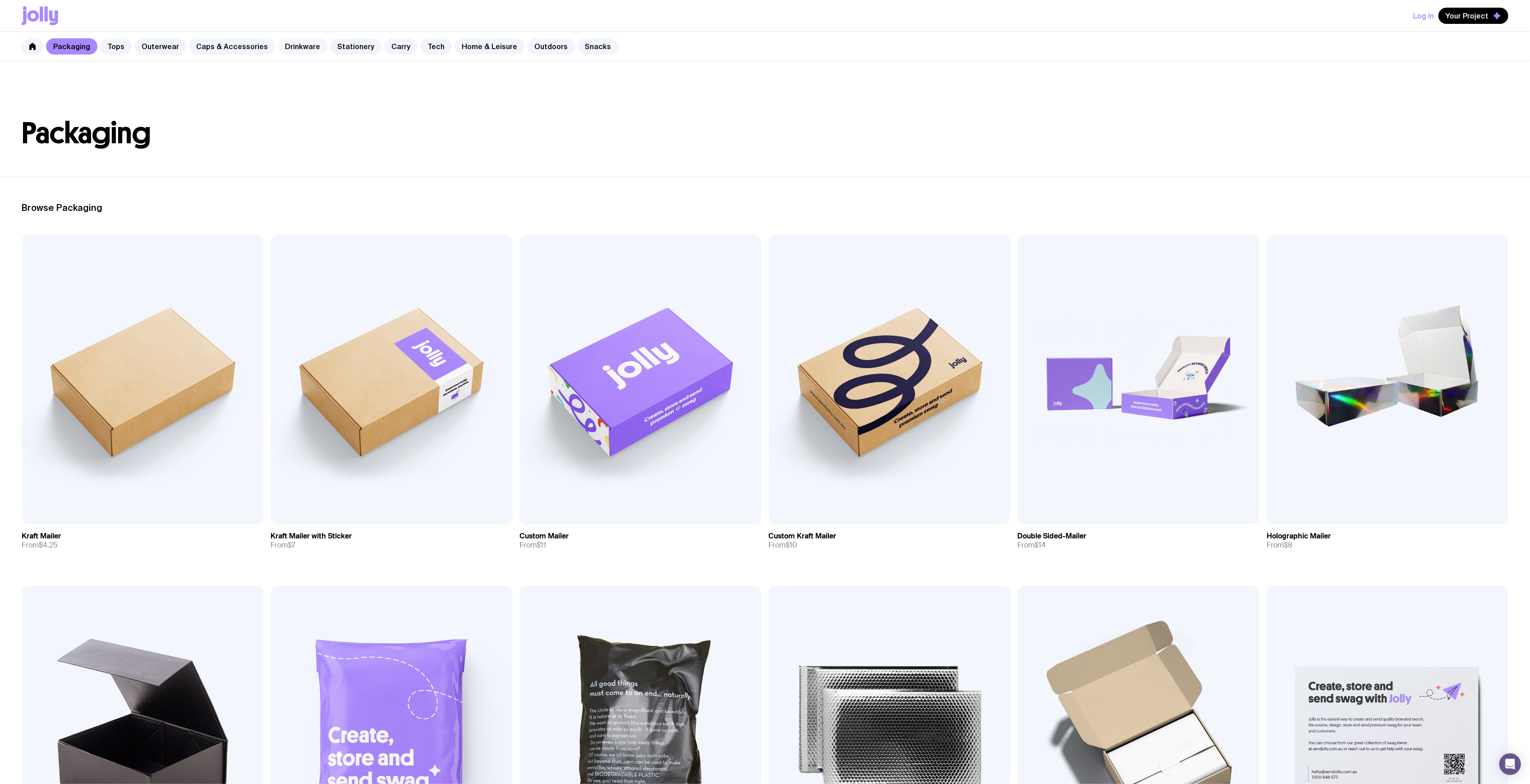
click at [295, 47] on link "Drinkware" at bounding box center [303, 46] width 50 height 17
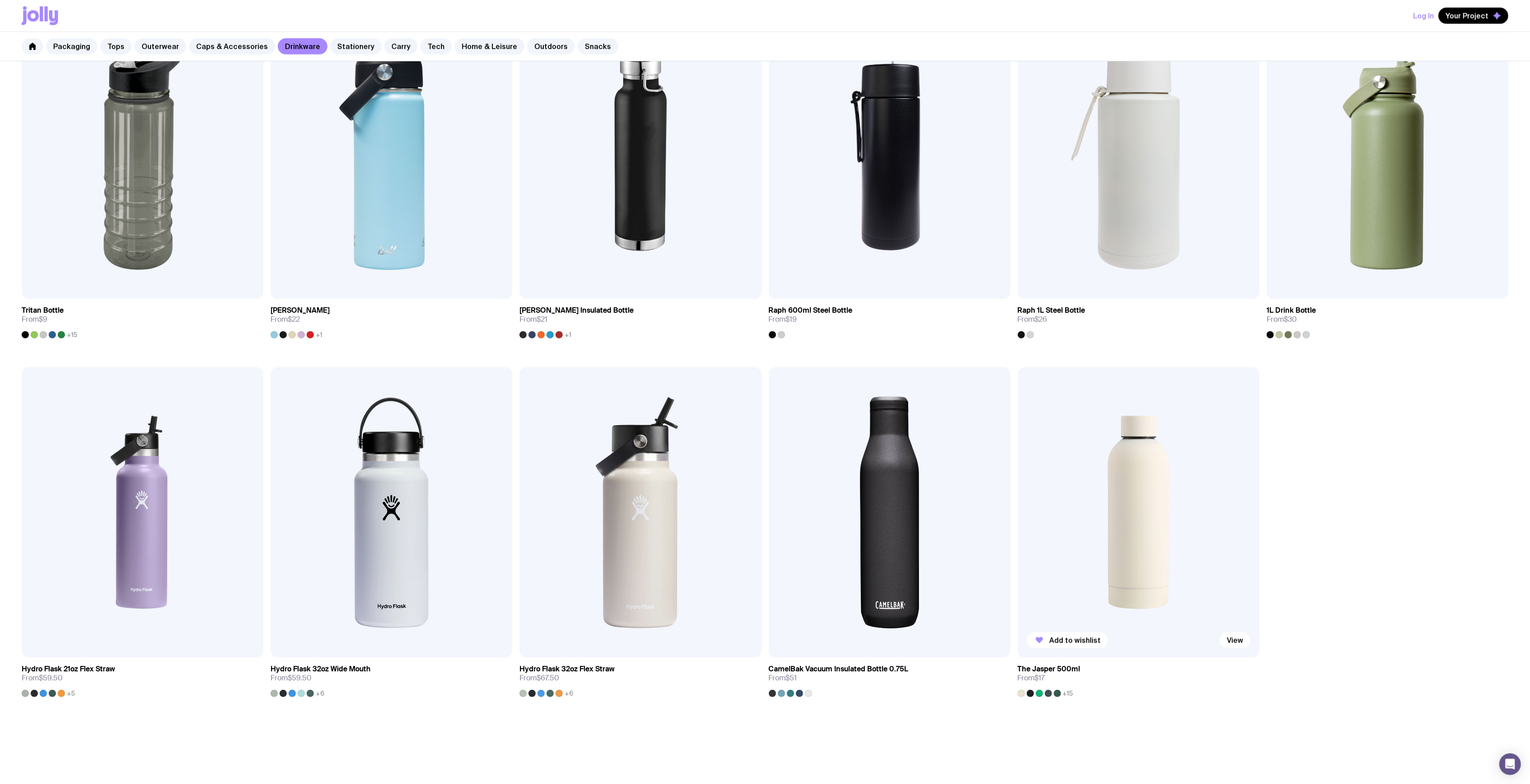
scroll to position [1010, 0]
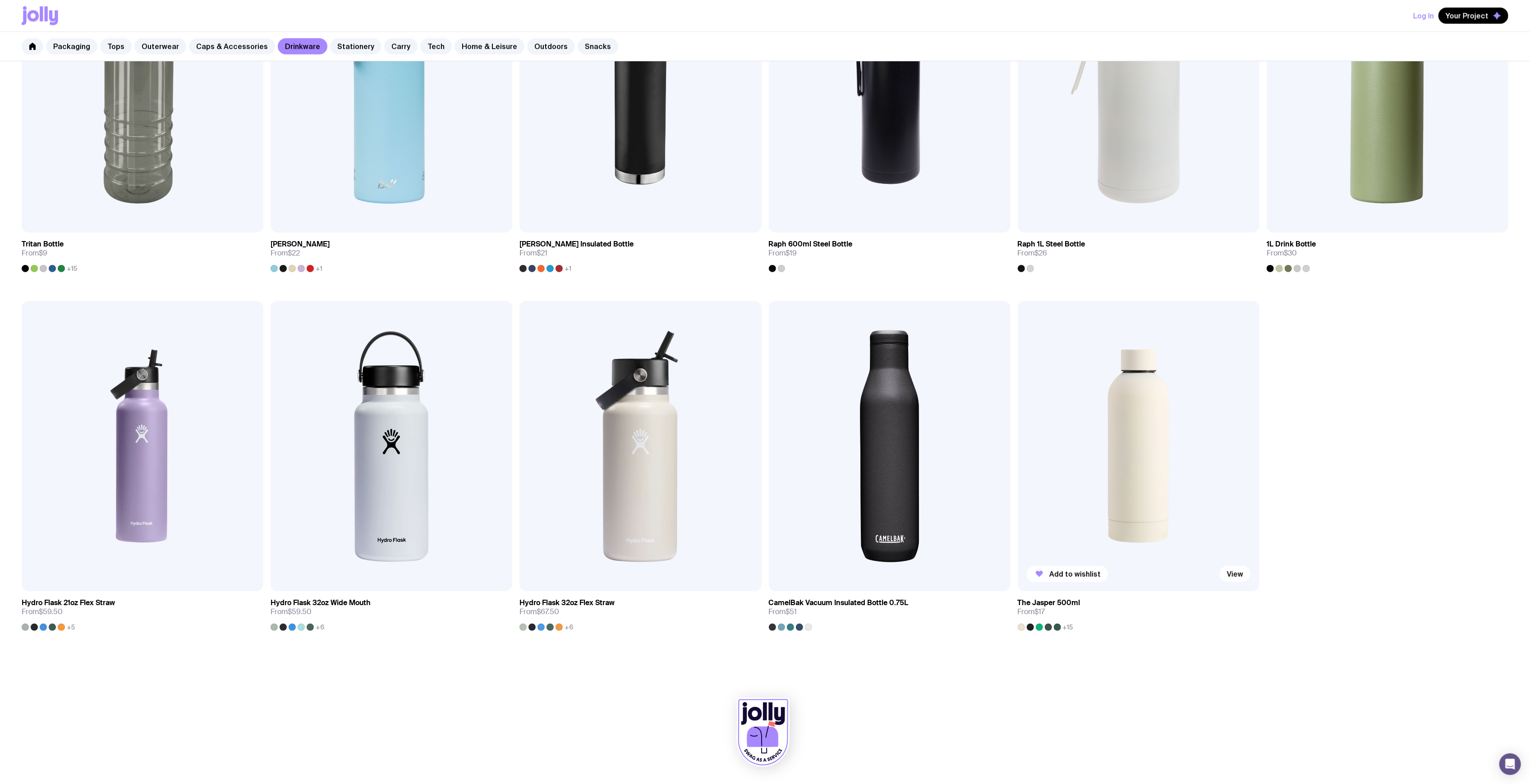
click at [1052, 410] on img at bounding box center [1139, 446] width 242 height 290
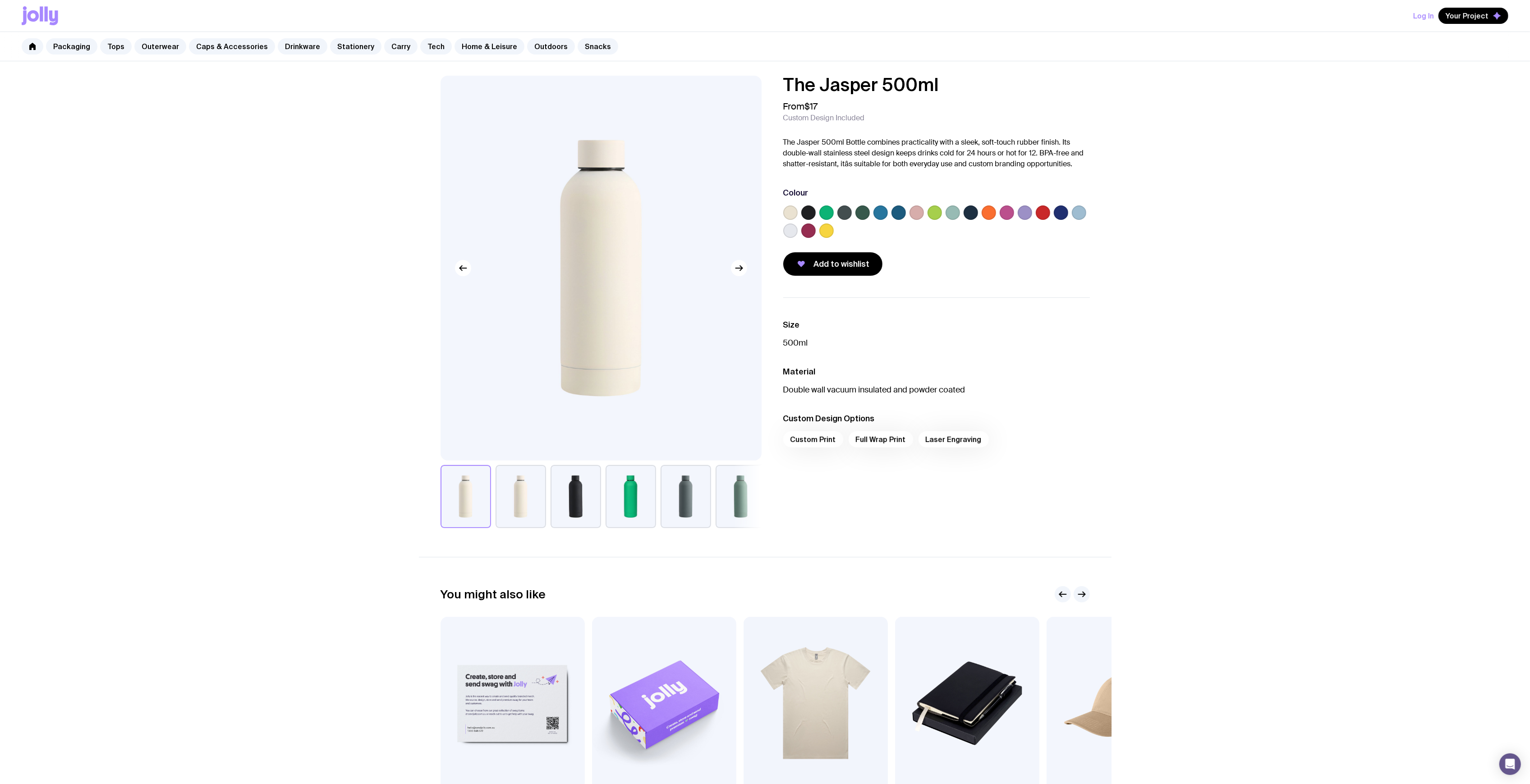
click at [958, 211] on label at bounding box center [953, 212] width 15 height 15
click at [0, 0] on input "radio" at bounding box center [0, 0] width 0 height 0
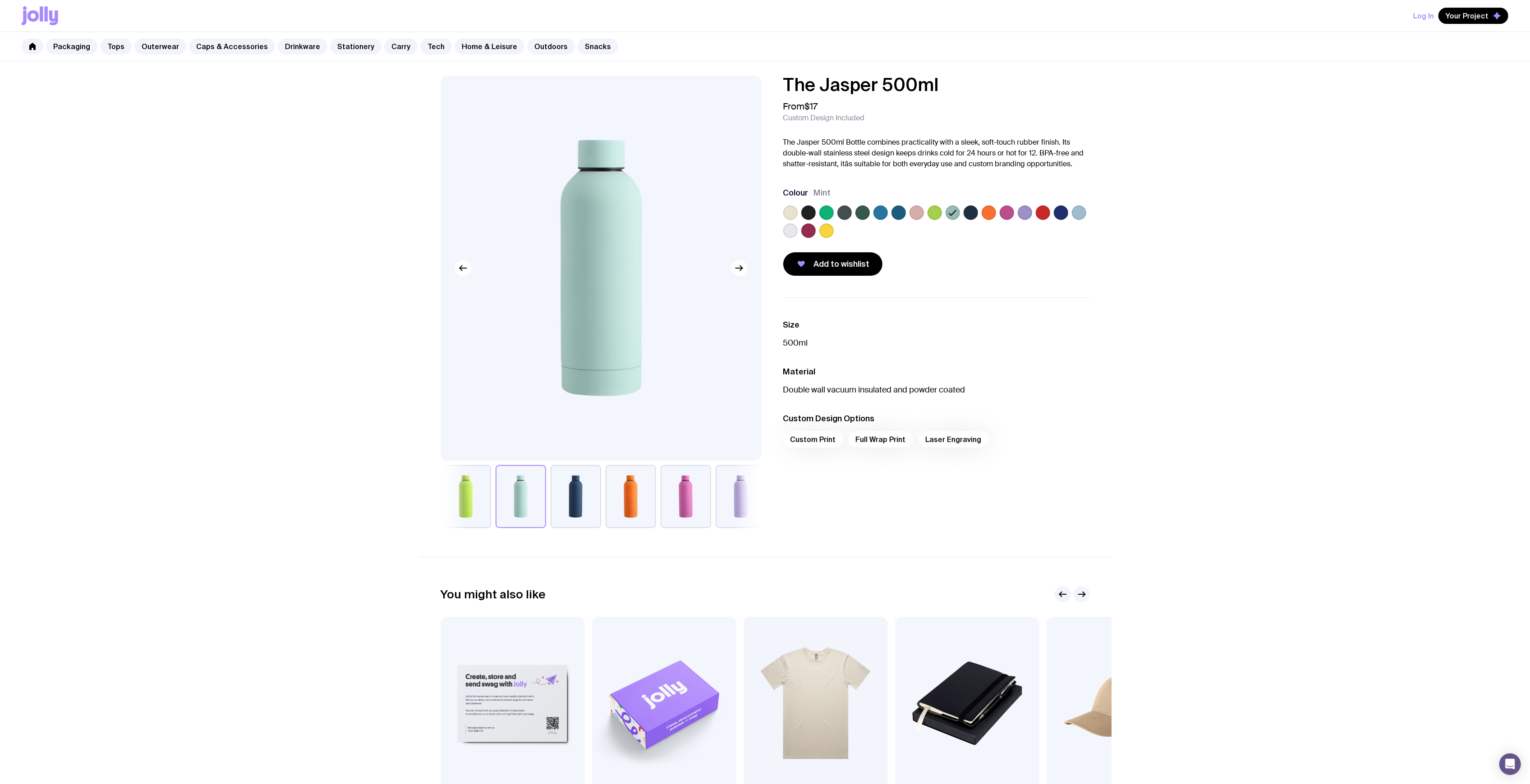
click at [1074, 215] on label at bounding box center [1079, 212] width 15 height 15
click at [0, 0] on input "radio" at bounding box center [0, 0] width 0 height 0
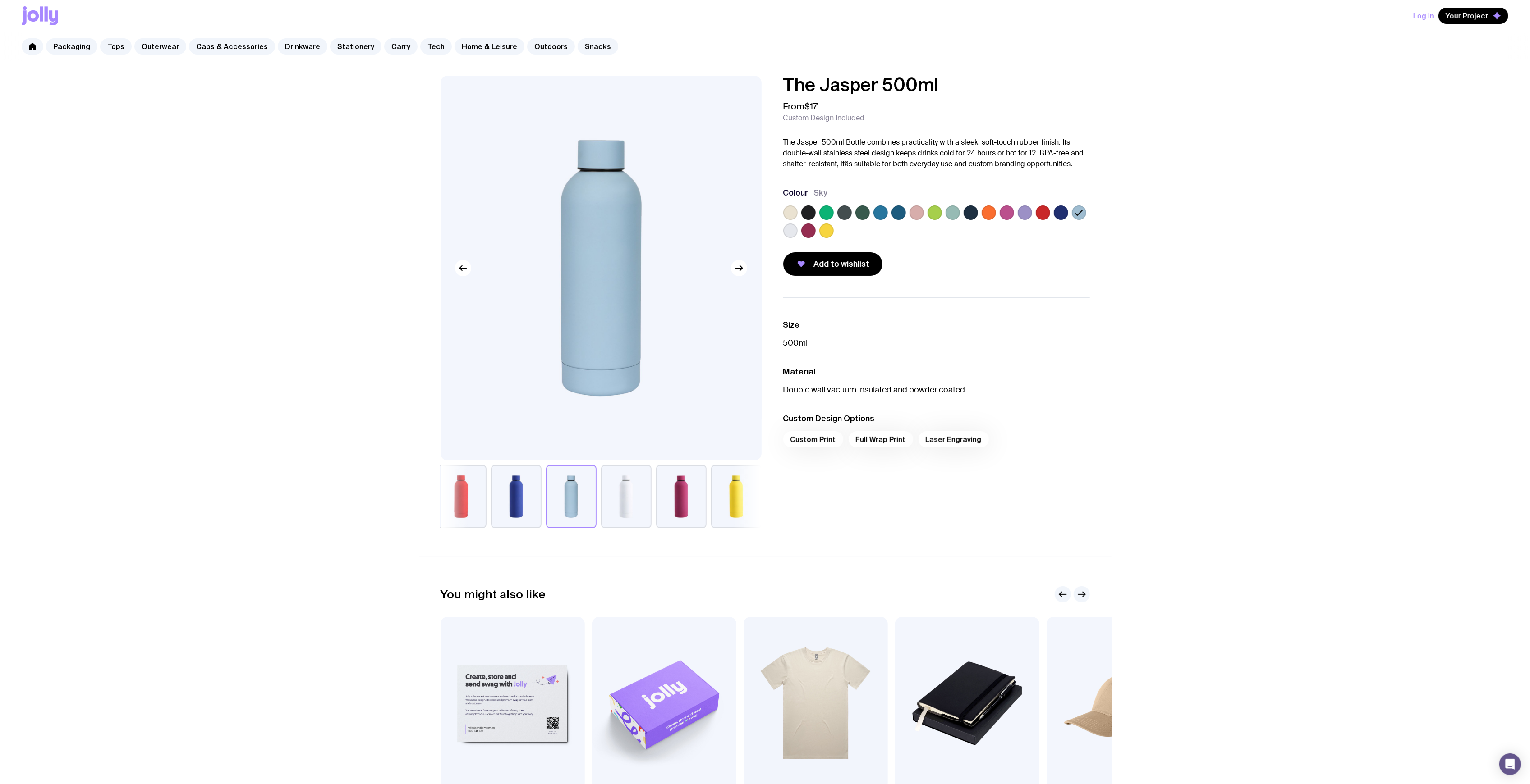
click at [1079, 211] on icon at bounding box center [1079, 212] width 11 height 11
click at [0, 0] on input "radio" at bounding box center [0, 0] width 0 height 0
click at [881, 213] on label at bounding box center [880, 212] width 15 height 15
click at [0, 0] on input "radio" at bounding box center [0, 0] width 0 height 0
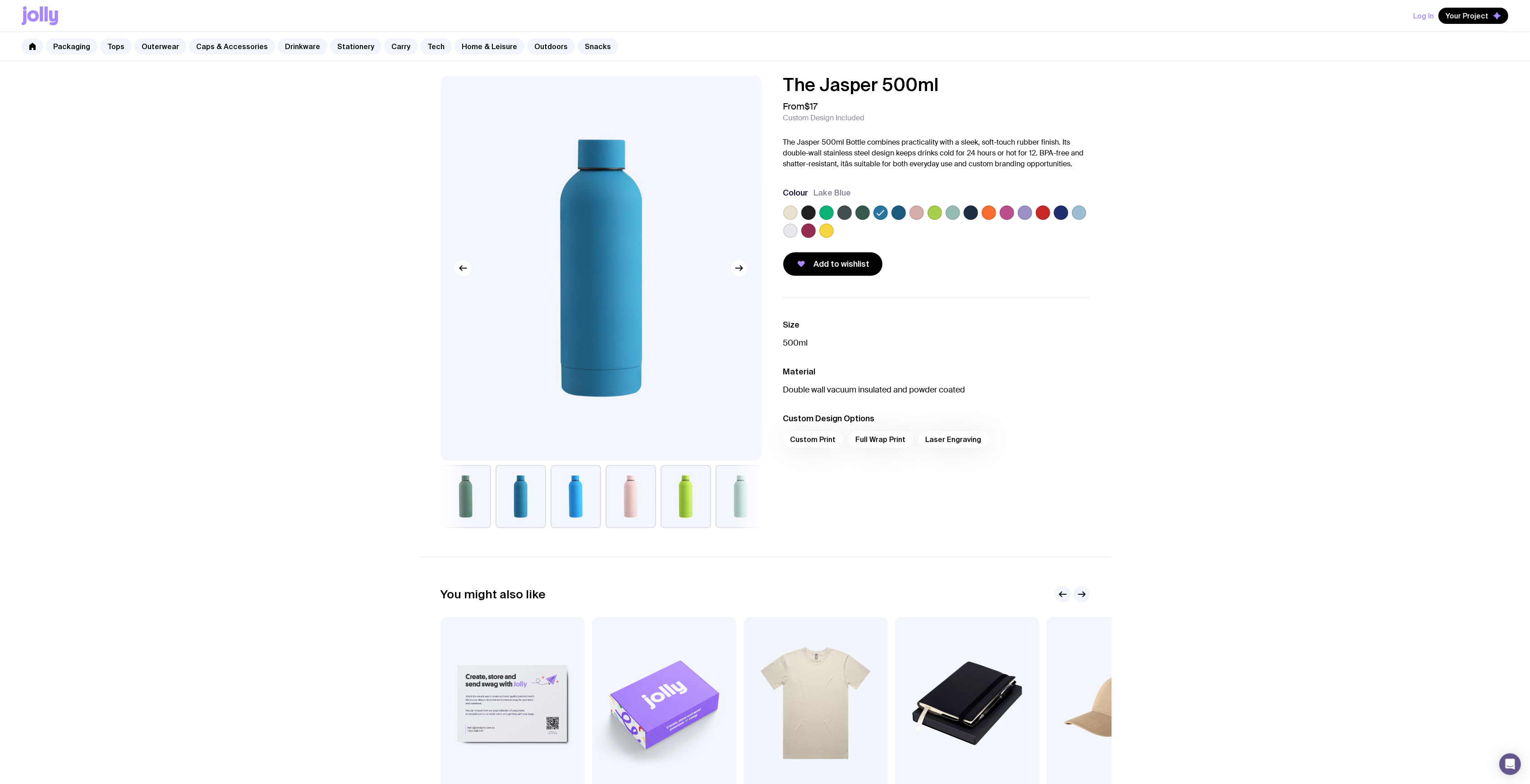
click at [897, 213] on label at bounding box center [898, 212] width 15 height 15
click at [0, 0] on input "radio" at bounding box center [0, 0] width 0 height 0
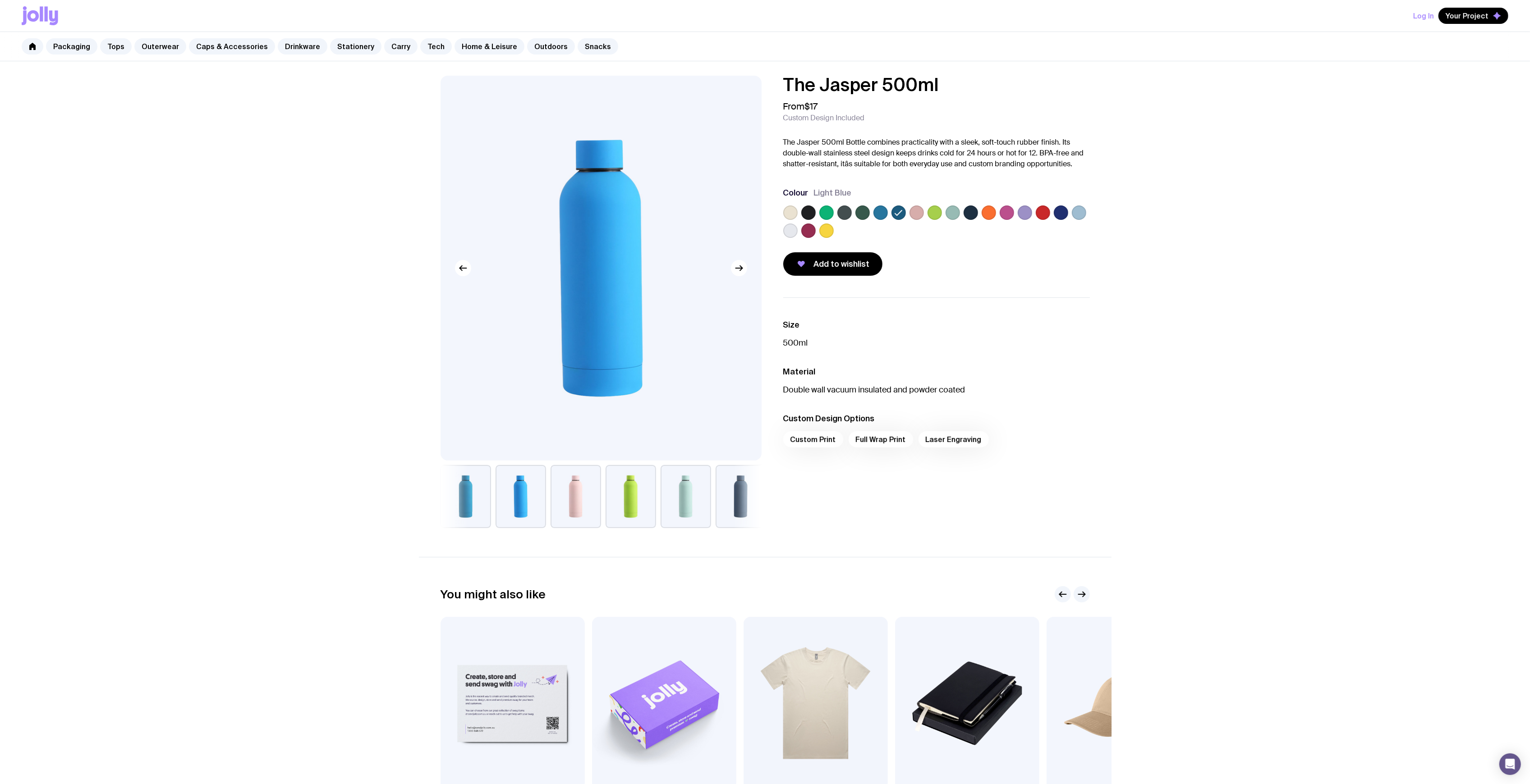
click at [886, 211] on label at bounding box center [880, 212] width 15 height 15
click at [0, 0] on input "radio" at bounding box center [0, 0] width 0 height 0
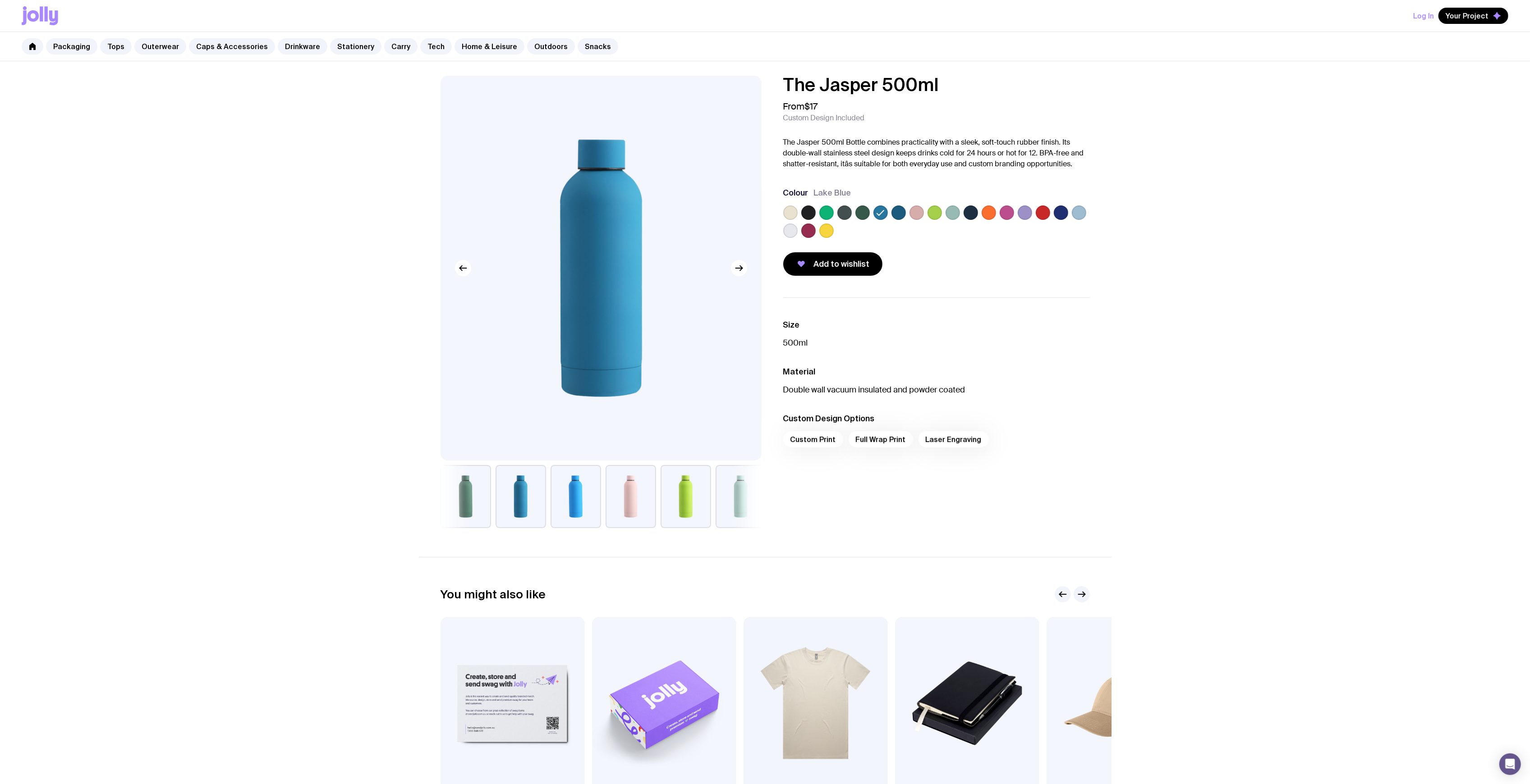
click at [823, 207] on label at bounding box center [826, 212] width 15 height 15
click at [0, 0] on input "radio" at bounding box center [0, 0] width 0 height 0
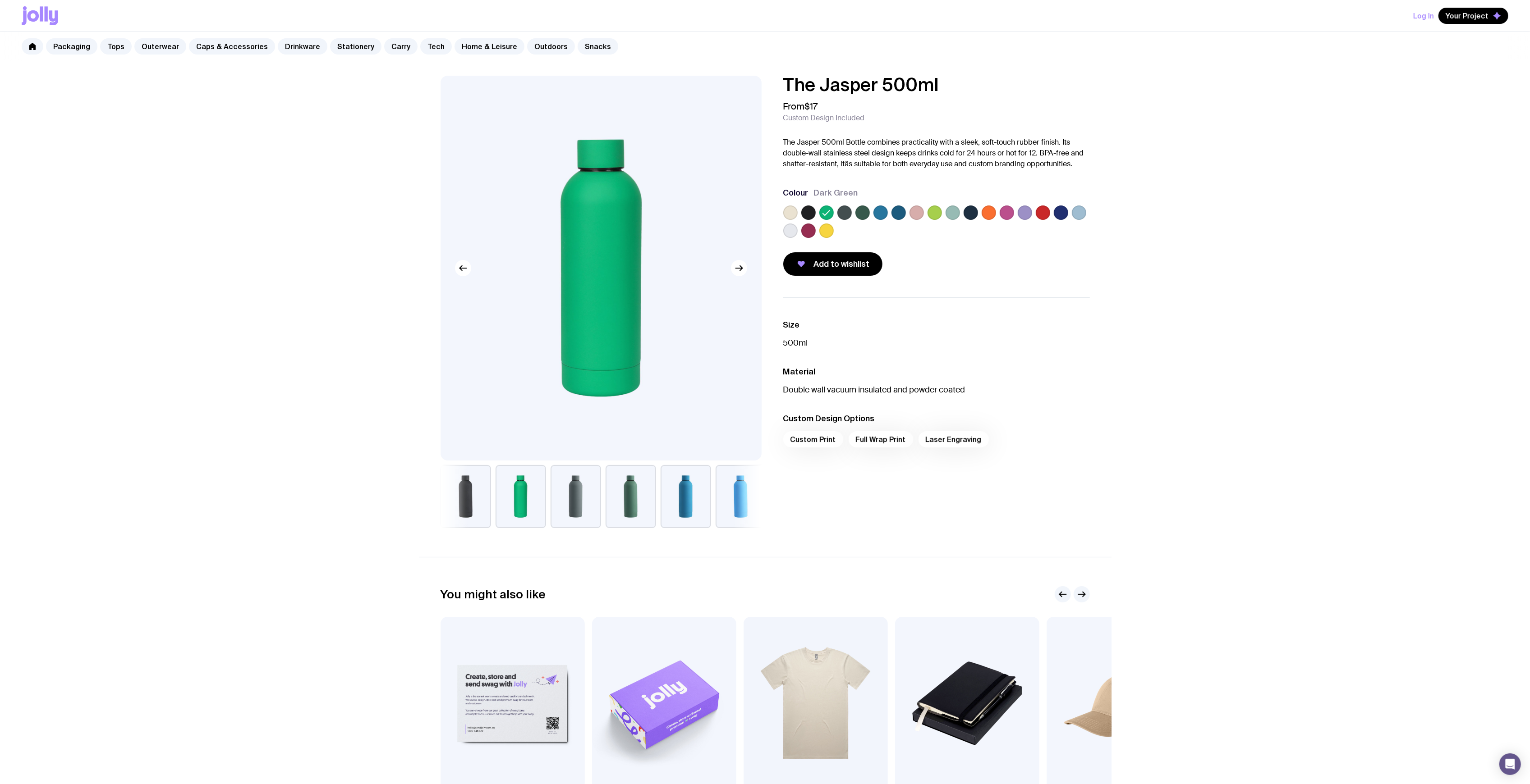
click at [882, 214] on label at bounding box center [880, 212] width 15 height 15
click at [0, 0] on input "radio" at bounding box center [0, 0] width 0 height 0
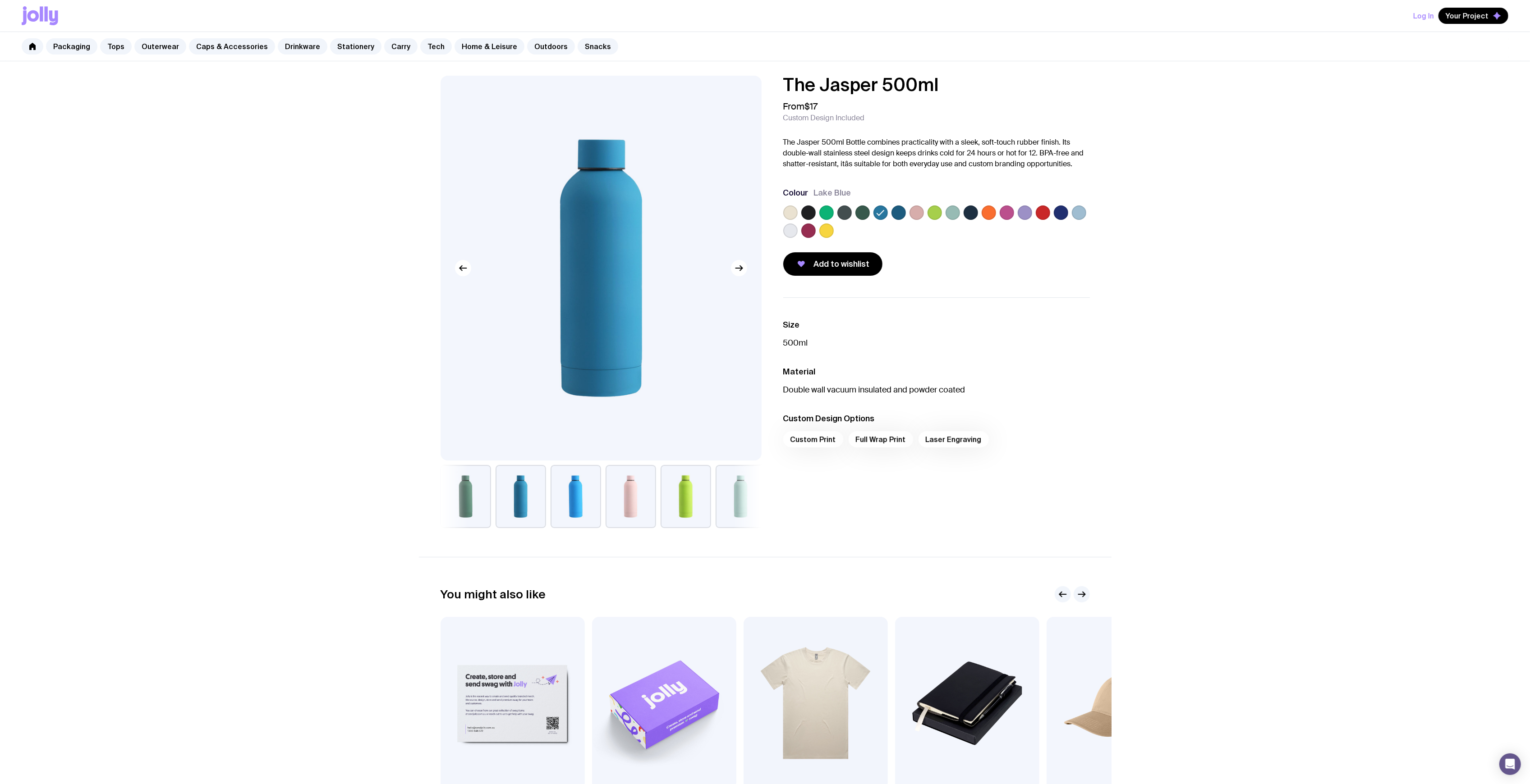
click at [900, 210] on label at bounding box center [898, 212] width 15 height 15
click at [0, 0] on input "radio" at bounding box center [0, 0] width 0 height 0
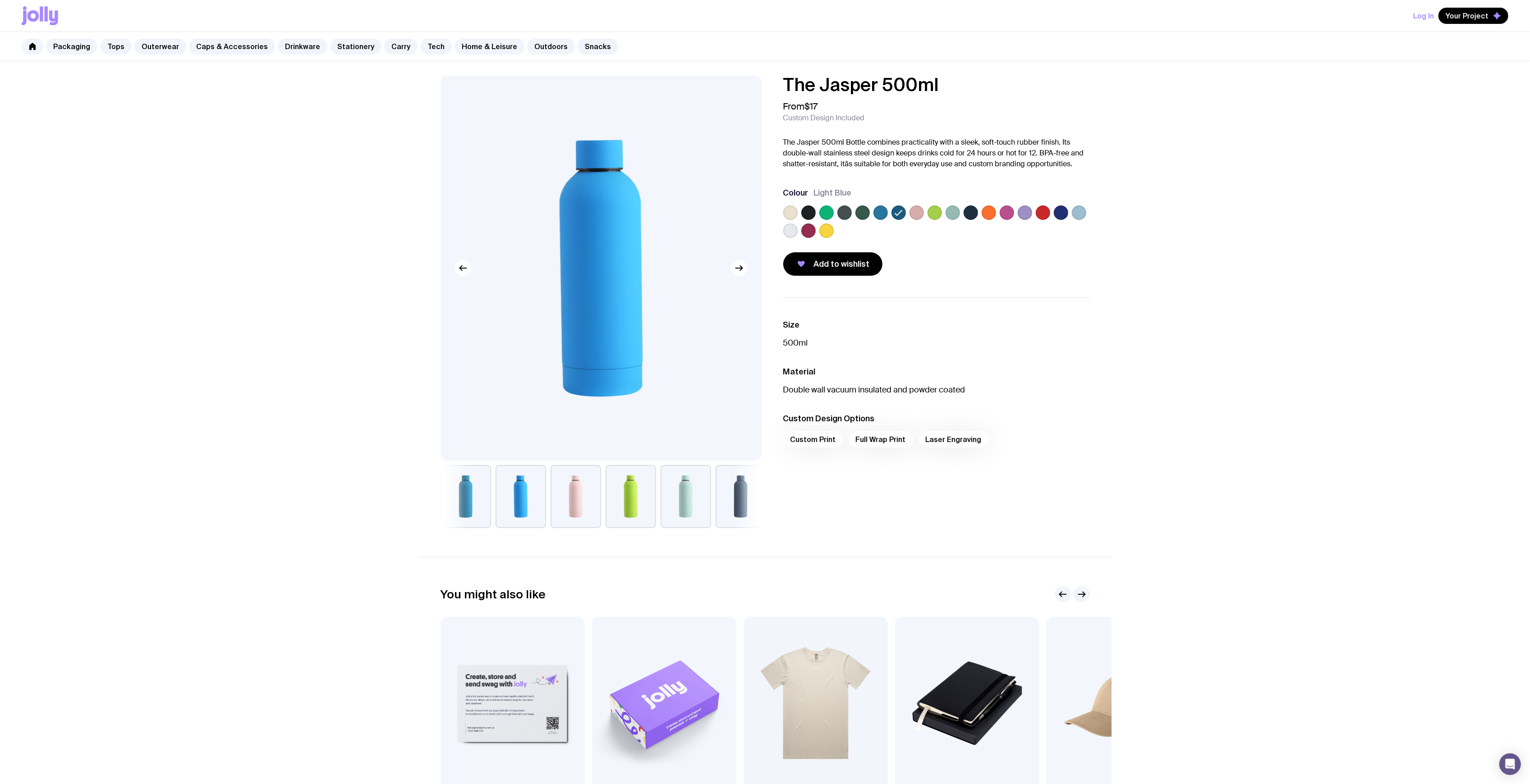
click at [1079, 216] on label at bounding box center [1079, 212] width 15 height 15
click at [0, 0] on input "radio" at bounding box center [0, 0] width 0 height 0
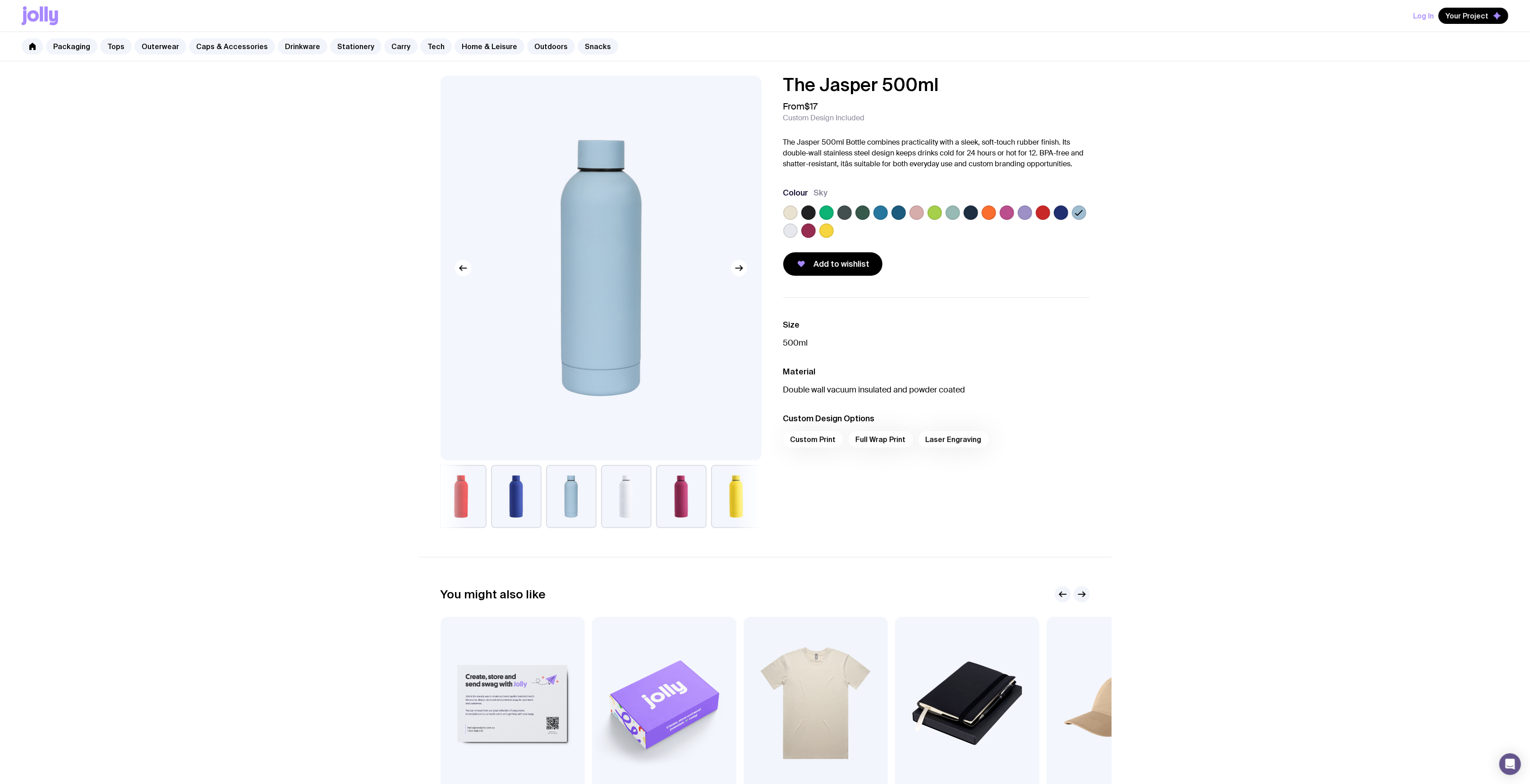
click at [788, 231] on label at bounding box center [790, 231] width 15 height 15
click at [0, 0] on input "radio" at bounding box center [0, 0] width 0 height 0
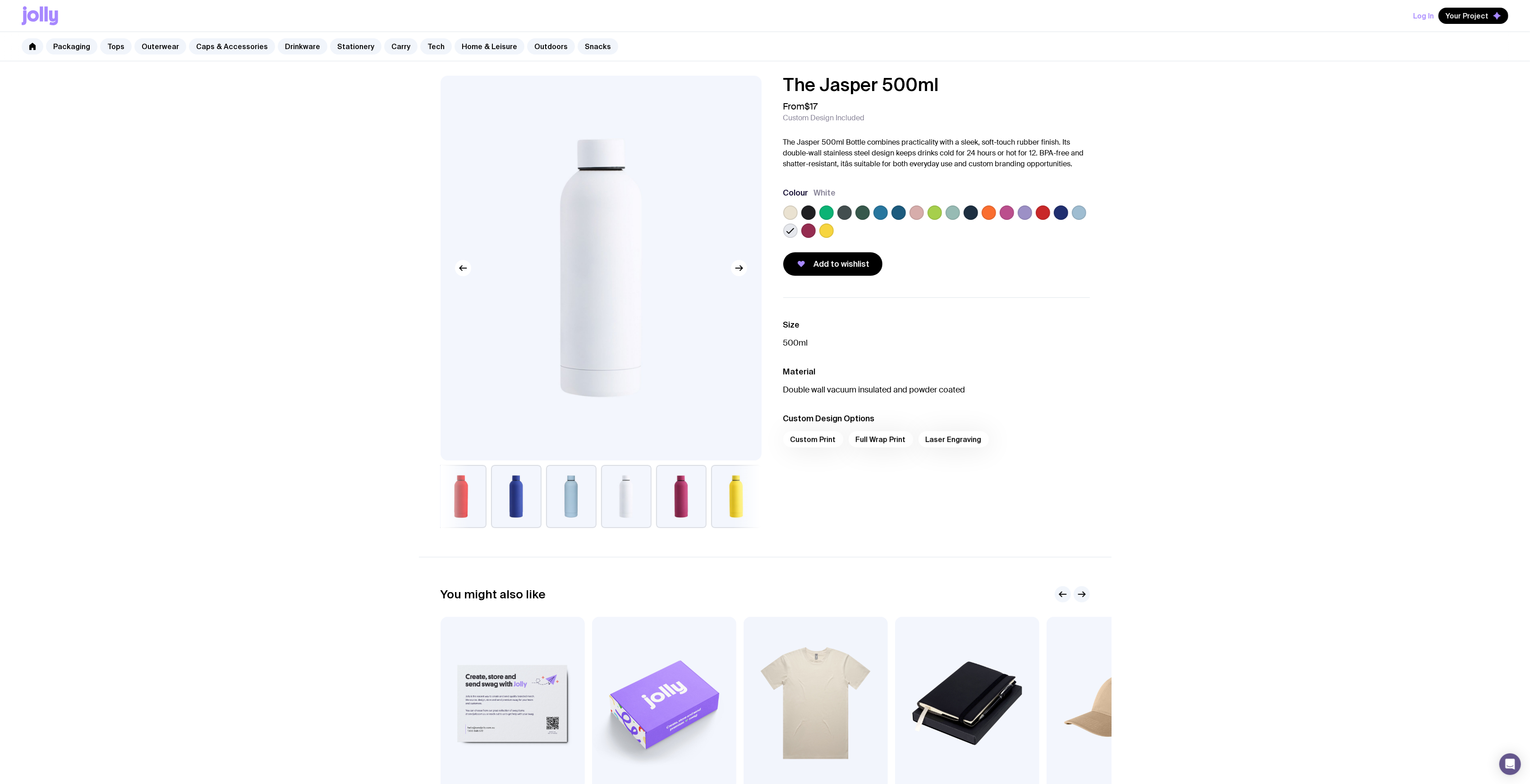
click at [880, 214] on label at bounding box center [880, 212] width 15 height 15
click at [0, 0] on input "radio" at bounding box center [0, 0] width 0 height 0
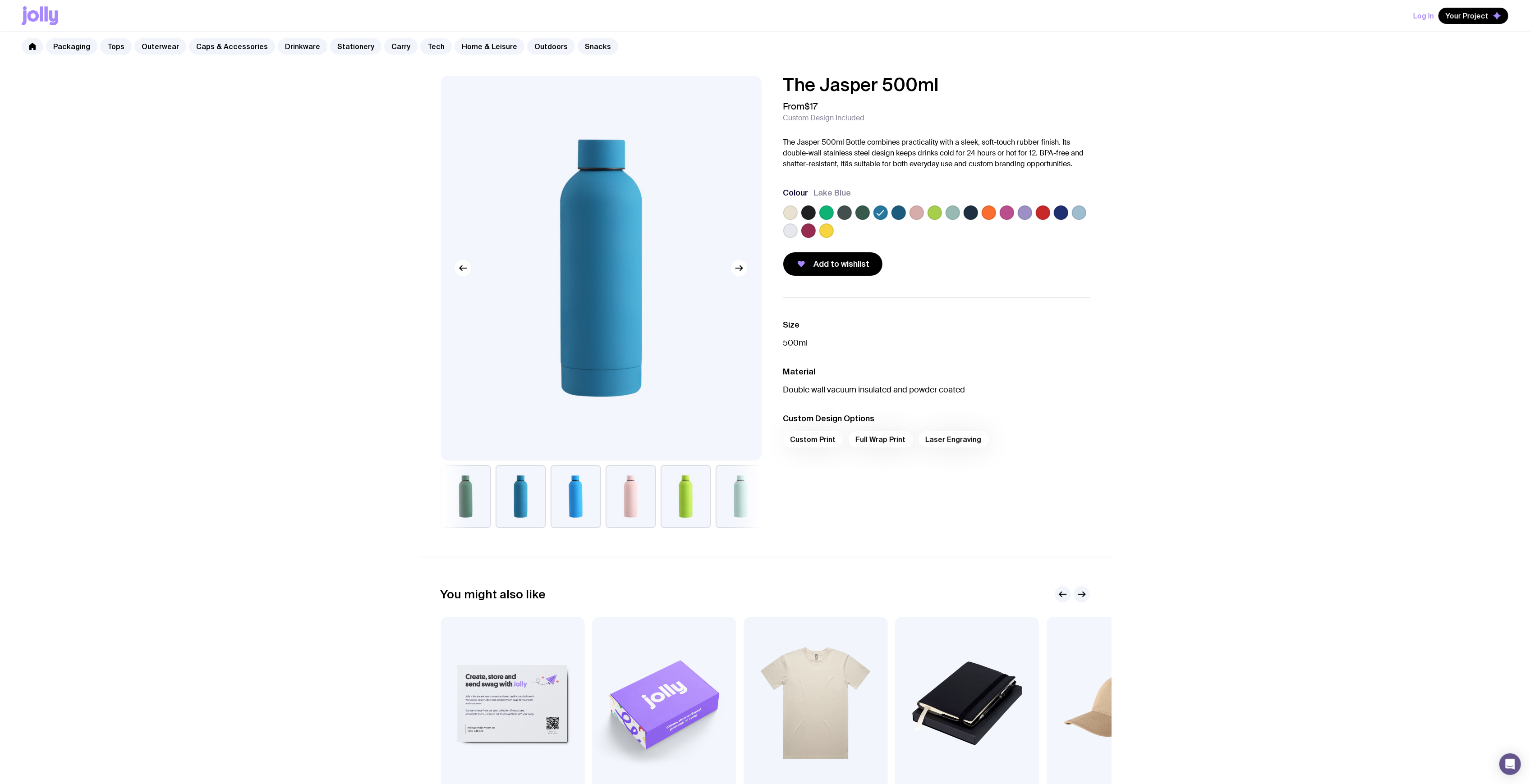
click at [896, 213] on label at bounding box center [898, 212] width 15 height 15
click at [0, 0] on input "radio" at bounding box center [0, 0] width 0 height 0
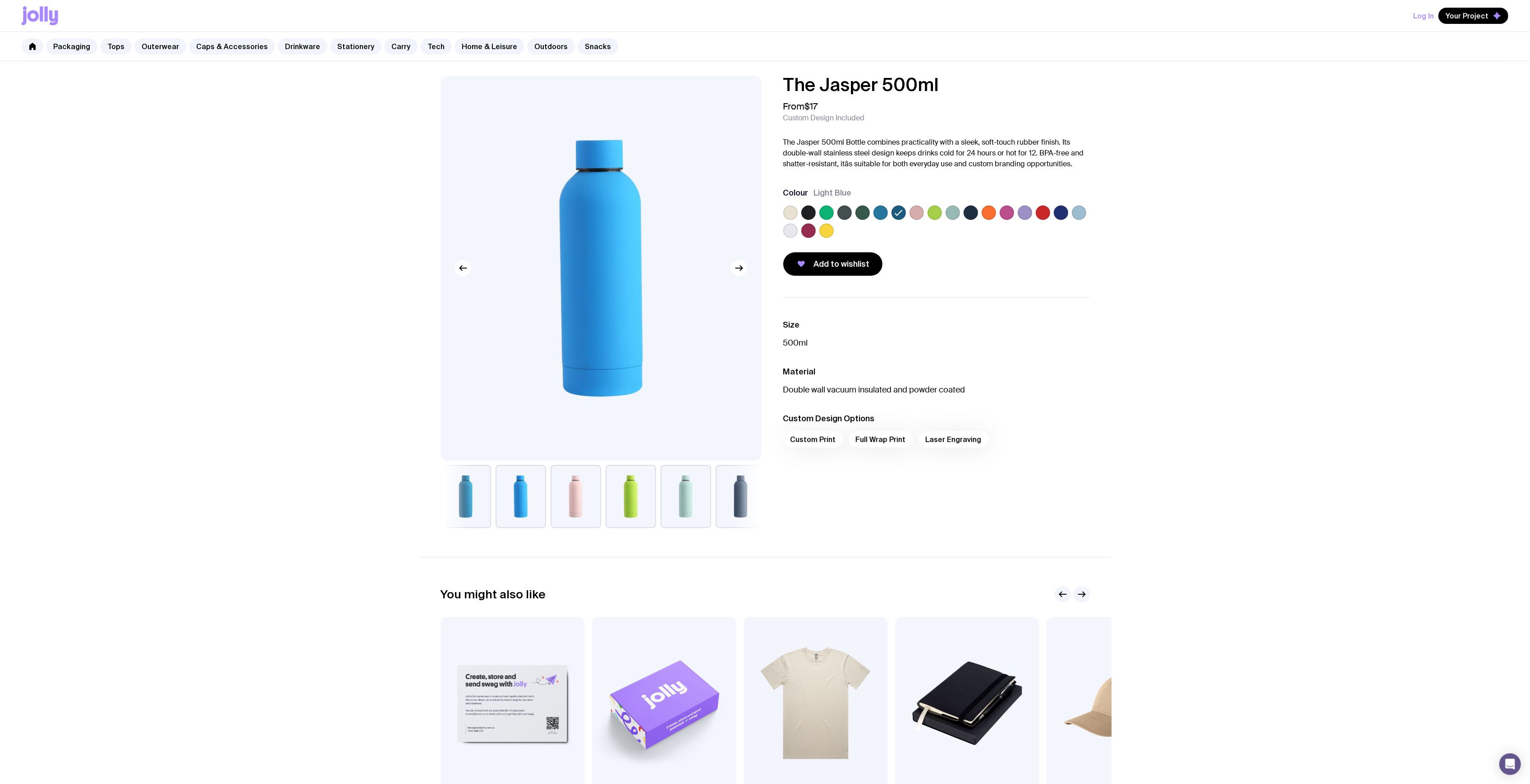
click at [882, 213] on label at bounding box center [880, 212] width 15 height 15
click at [0, 0] on input "radio" at bounding box center [0, 0] width 0 height 0
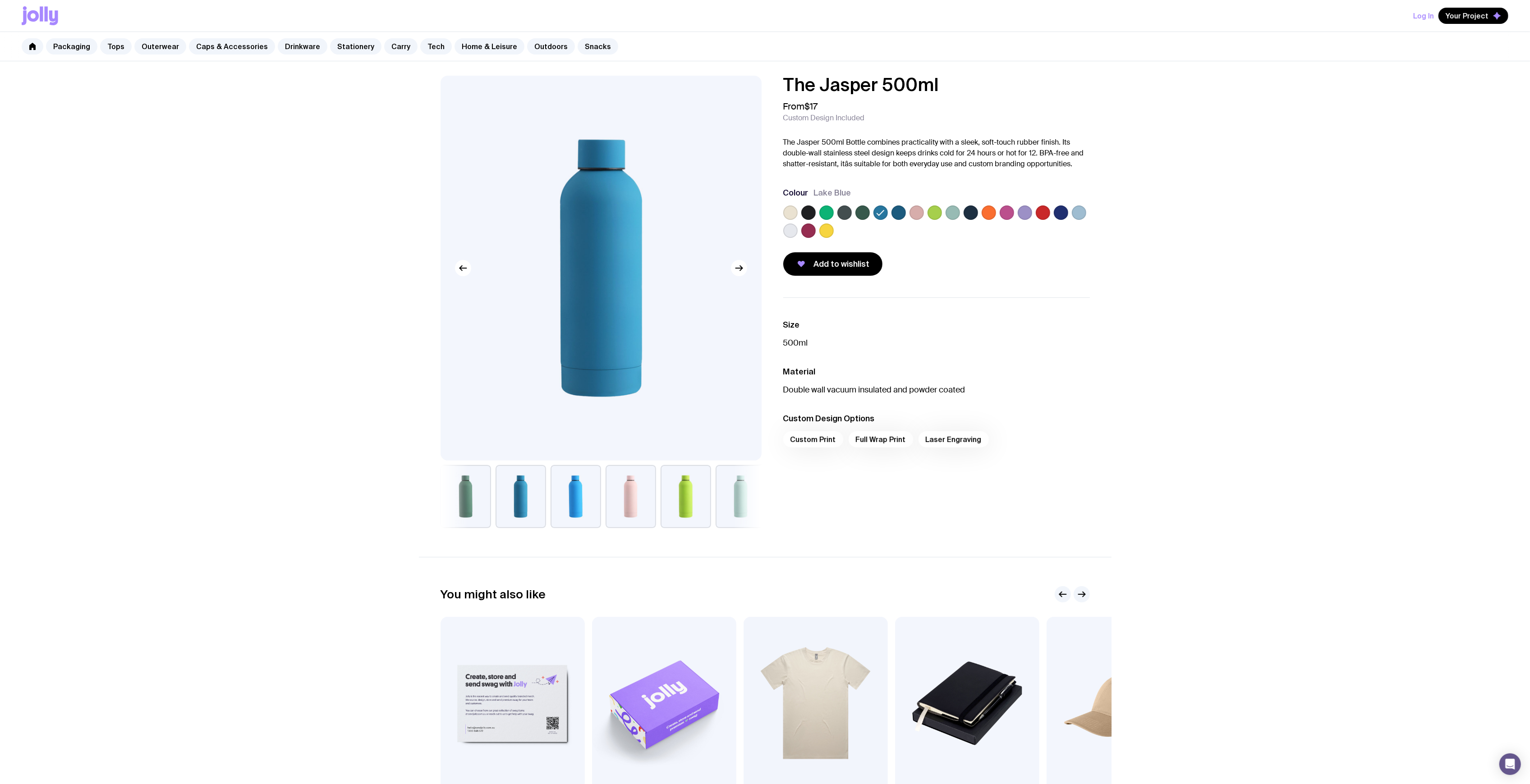
click at [895, 213] on label at bounding box center [898, 212] width 15 height 15
click at [0, 0] on input "radio" at bounding box center [0, 0] width 0 height 0
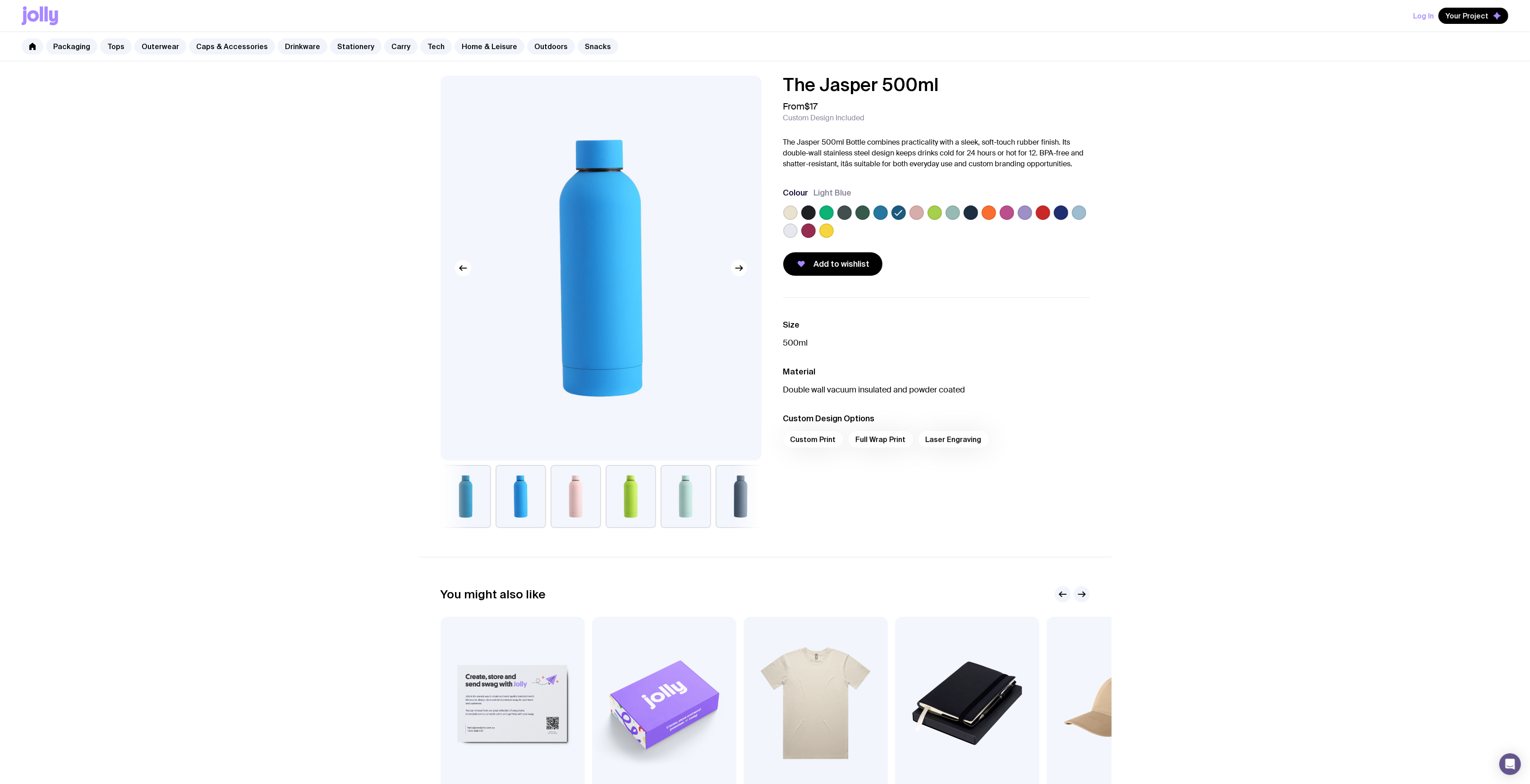
click at [881, 213] on label at bounding box center [880, 212] width 15 height 15
click at [0, 0] on input "radio" at bounding box center [0, 0] width 0 height 0
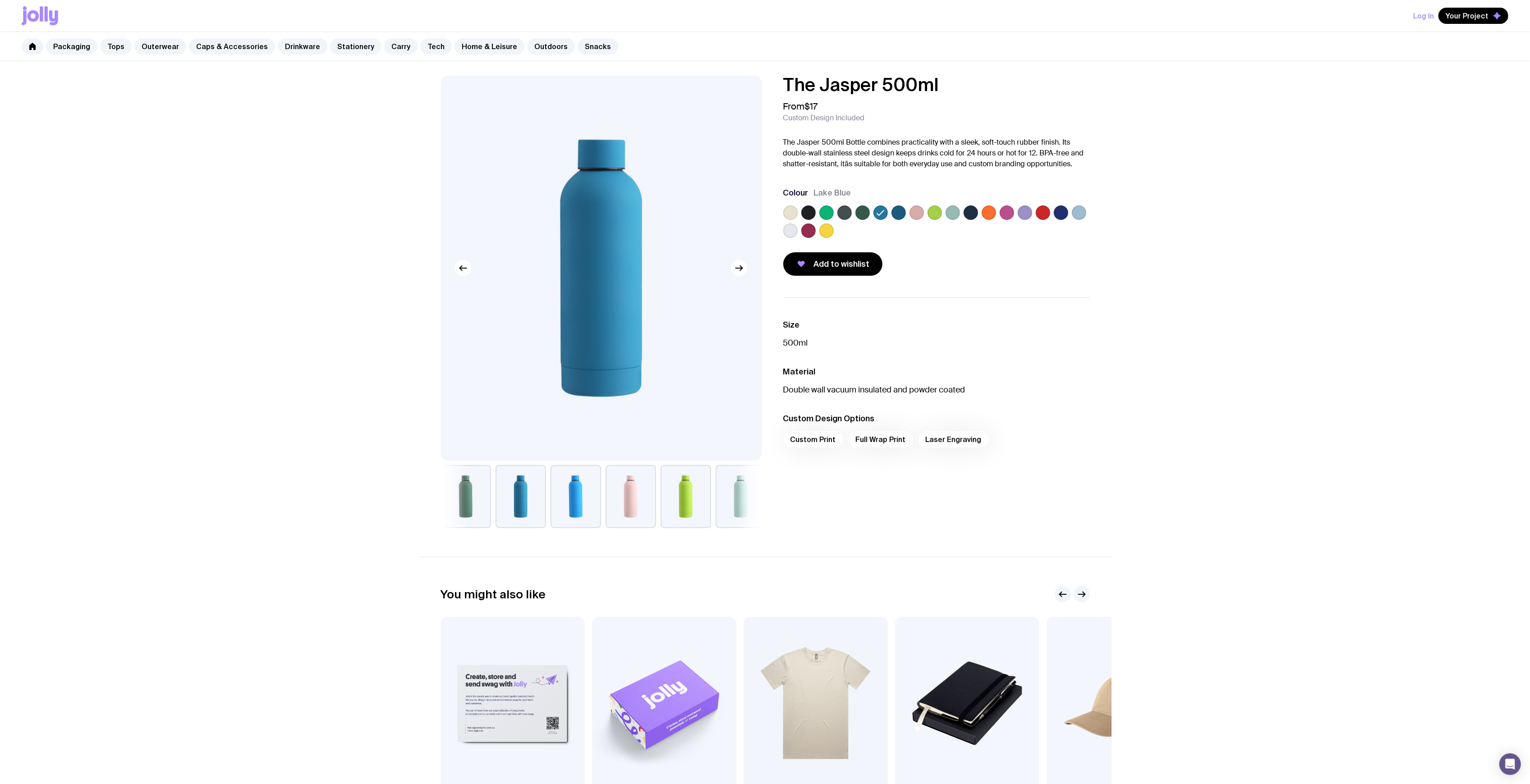
click at [896, 212] on label at bounding box center [898, 212] width 15 height 15
click at [0, 0] on input "radio" at bounding box center [0, 0] width 0 height 0
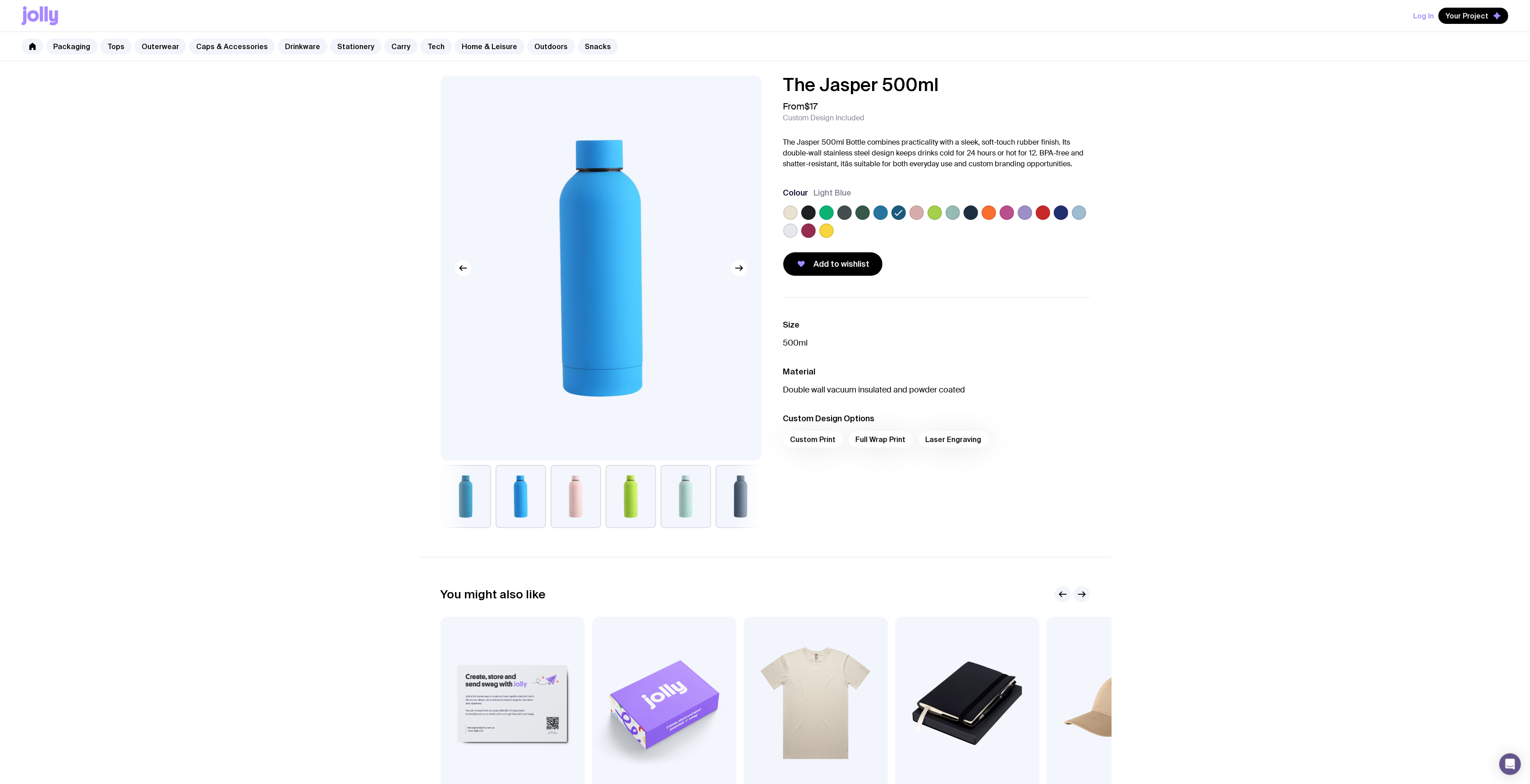
click at [884, 212] on label at bounding box center [880, 212] width 15 height 15
click at [0, 0] on input "radio" at bounding box center [0, 0] width 0 height 0
